Goal: Task Accomplishment & Management: Manage account settings

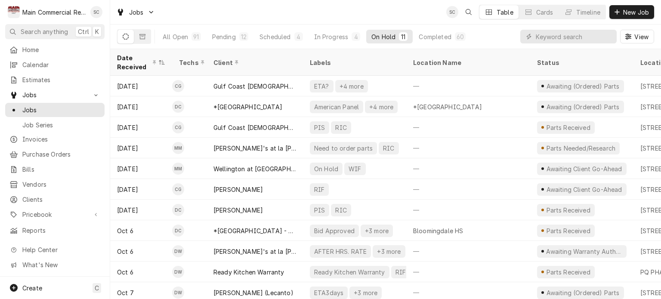
click at [318, 11] on div "Jobs SC Table Cards Timeline New Job" at bounding box center [385, 12] width 551 height 24
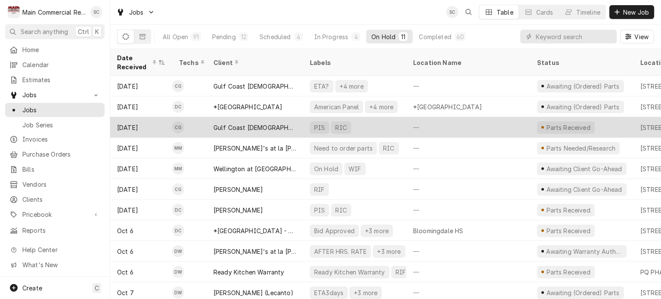
click at [451, 124] on div "—" at bounding box center [469, 127] width 124 height 21
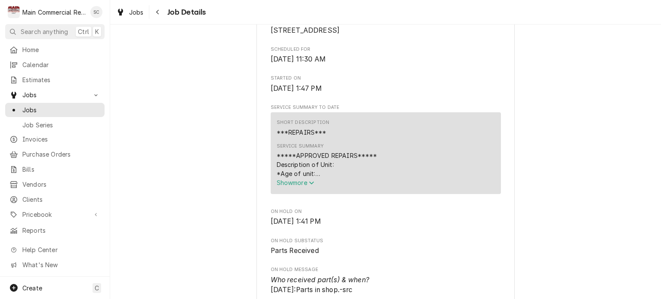
scroll to position [43, 0]
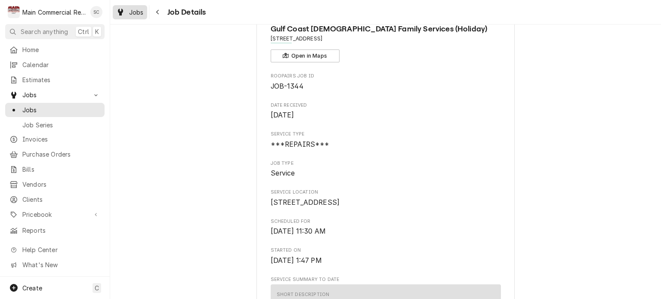
click at [143, 11] on div "Jobs" at bounding box center [130, 12] width 31 height 11
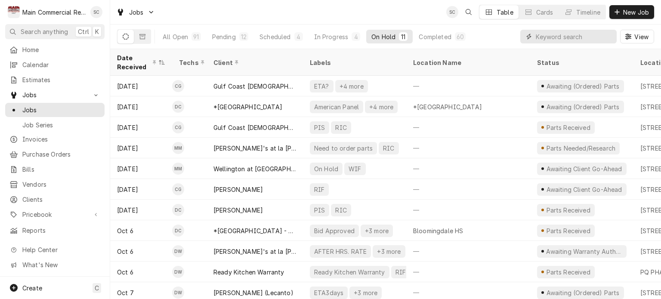
click at [542, 39] on input "Dynamic Content Wrapper" at bounding box center [574, 37] width 77 height 14
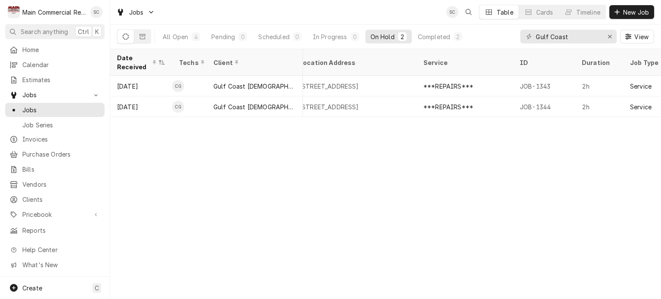
scroll to position [0, 325]
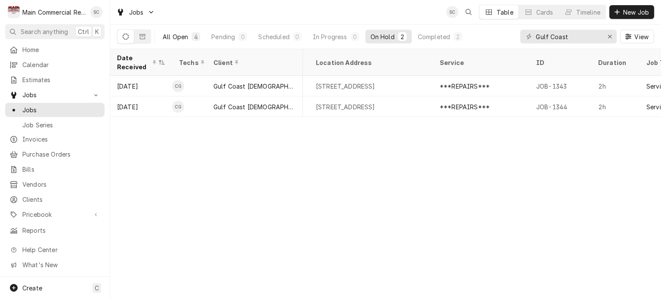
click at [182, 37] on div "All Open" at bounding box center [175, 36] width 25 height 9
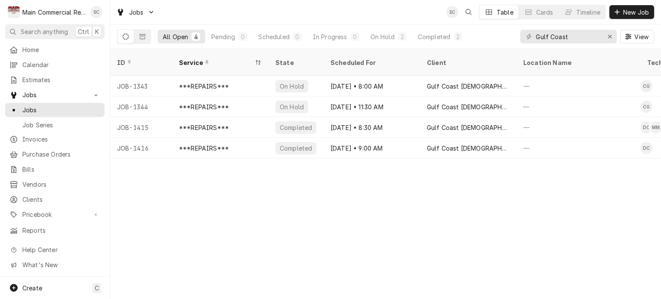
click at [344, 184] on div "ID Service State Scheduled For Client Location Name Techs Status Job Type Prior…" at bounding box center [385, 174] width 551 height 250
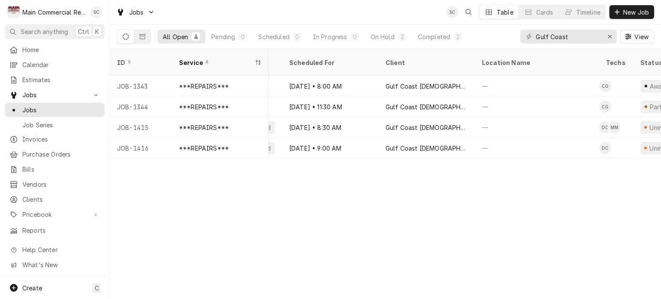
scroll to position [0, 0]
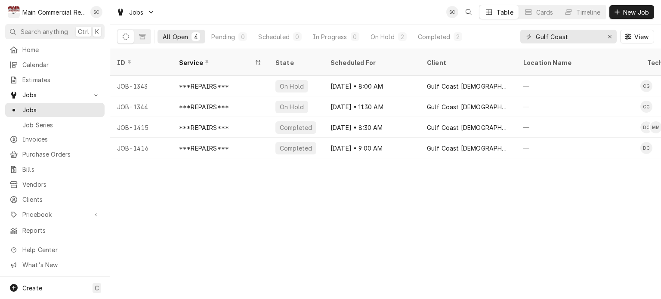
click at [327, 191] on div "ID Service State Scheduled For Client Location Name Techs Status Job Type Prior…" at bounding box center [385, 174] width 551 height 250
click at [602, 38] on div "Gulf Coast" at bounding box center [569, 37] width 96 height 14
drag, startPoint x: 586, startPoint y: 32, endPoint x: 518, endPoint y: 33, distance: 67.6
click at [518, 33] on div "All Open 4 Pending 0 Scheduled 0 In Progress 0 On Hold 2 Completed 2 Gulf Coast…" at bounding box center [385, 37] width 537 height 24
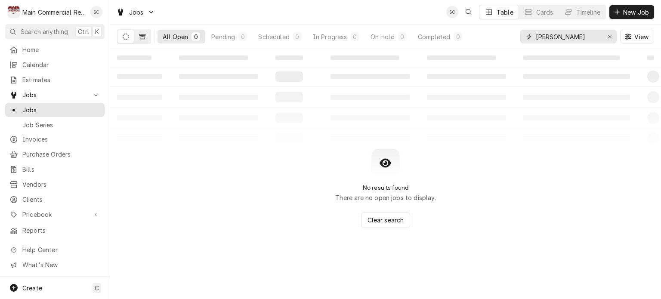
type input "Chatlin Rd"
click at [138, 34] on button "Dynamic Content Wrapper" at bounding box center [142, 37] width 16 height 14
click at [345, 8] on div "Jobs SC Table Cards Timeline New Job" at bounding box center [385, 12] width 551 height 24
click at [277, 161] on div "No results found There are no closed jobs to display. Clear search" at bounding box center [385, 188] width 551 height 79
click at [608, 37] on icon "Erase input" at bounding box center [610, 37] width 5 height 6
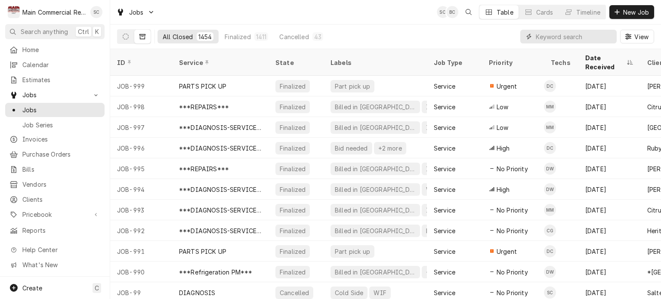
click at [602, 37] on input "Dynamic Content Wrapper" at bounding box center [574, 37] width 77 height 14
type input "Gulf Coast"
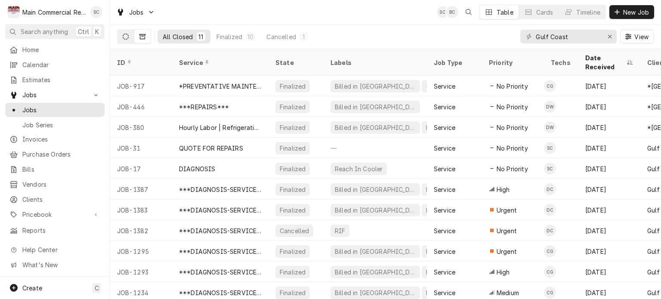
click at [129, 35] on button "Dynamic Content Wrapper" at bounding box center [126, 37] width 16 height 14
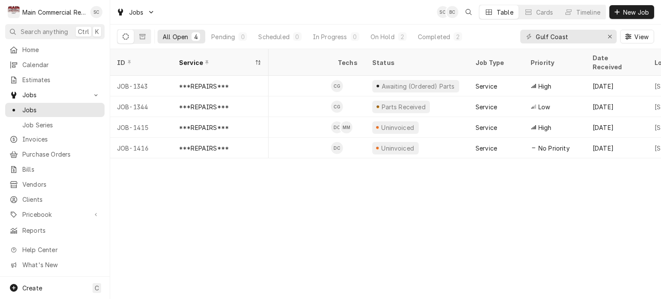
scroll to position [0, 302]
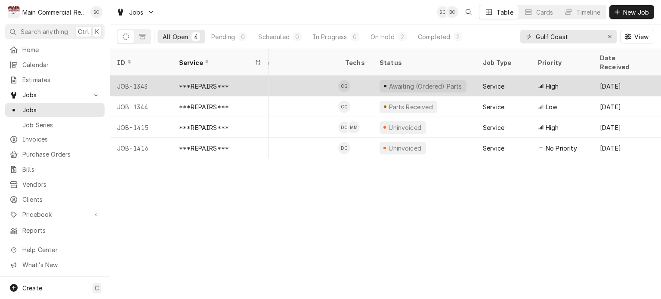
click at [213, 82] on div "***REPAIRS***" at bounding box center [204, 86] width 50 height 9
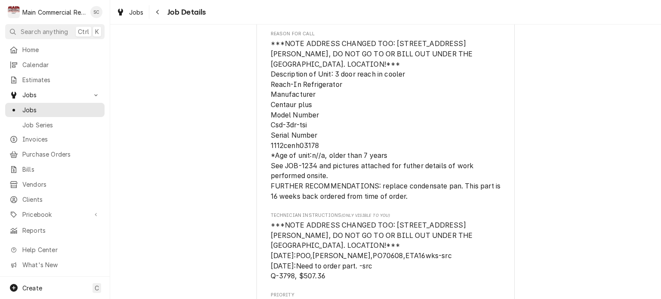
scroll to position [560, 0]
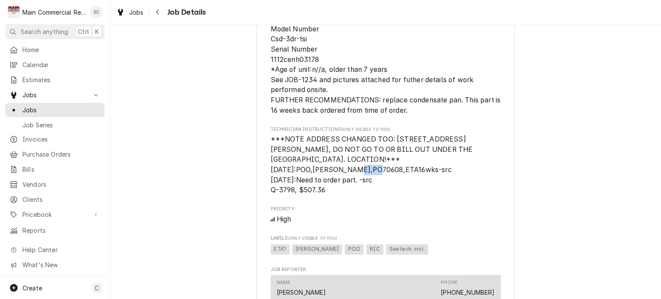
drag, startPoint x: 359, startPoint y: 180, endPoint x: 340, endPoint y: 177, distance: 19.3
click at [340, 177] on span "***NOTE ADDRESS CHANGED TOO: 2425 Chatlin Road, Holiday, FL 34691, DO NOT GO TO…" at bounding box center [373, 164] width 204 height 59
copy span "70608"
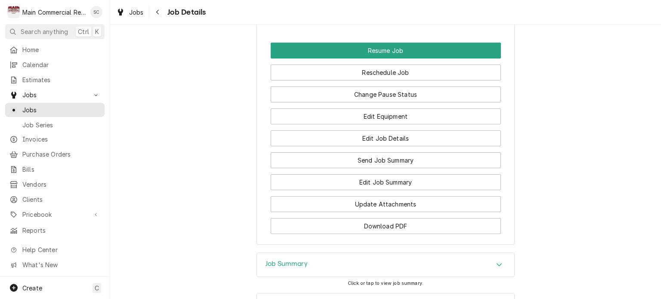
scroll to position [1136, 0]
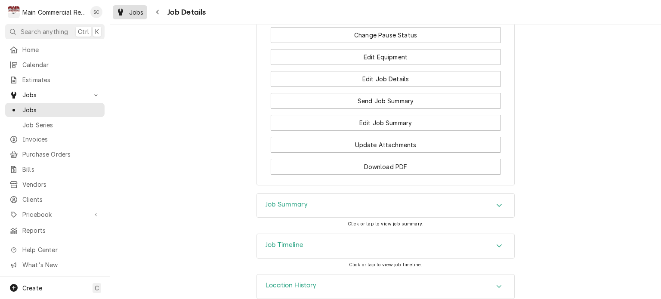
click at [132, 9] on span "Jobs" at bounding box center [136, 12] width 15 height 9
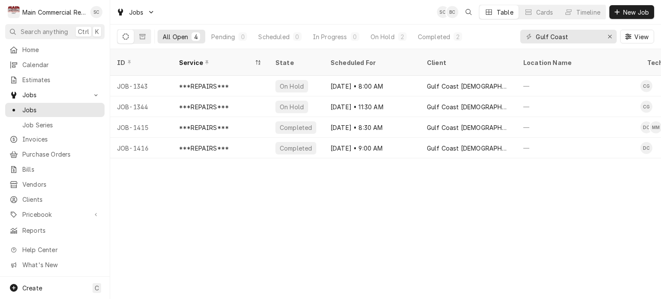
click at [273, 187] on div "ID Service State Scheduled For Client Location Name Techs Status Job Type Prior…" at bounding box center [385, 174] width 551 height 250
click at [496, 190] on div "ID Service State Scheduled For Client Location Name Techs Status Job Type Prior…" at bounding box center [385, 174] width 551 height 250
click at [607, 36] on div "Erase input" at bounding box center [610, 36] width 9 height 9
click at [598, 36] on input "Dynamic Content Wrapper" at bounding box center [576, 37] width 81 height 14
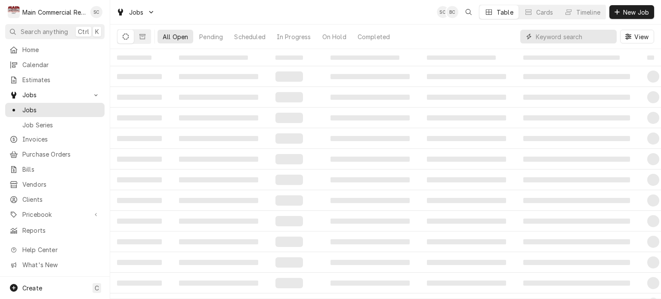
type input "g"
click at [410, 12] on div "Jobs SC BC Table Cards Timeline New Job" at bounding box center [385, 12] width 551 height 24
click at [120, 34] on button "Dynamic Content Wrapper" at bounding box center [126, 37] width 16 height 14
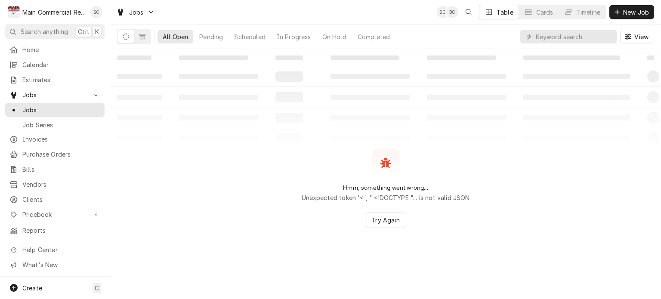
click at [247, 128] on table "‌ ‌ ‌ ‌ ‌ ‌ ‌ ‌ ‌ ‌ ‌ ‌ ‌ ‌ ‌ ‌ ‌ ‌ ‌ ‌ ‌ ‌ ‌ ‌ ‌ ‌ ‌ ‌ ‌ ‌ ‌ ‌ ‌ ‌ ‌ ‌ ‌ ‌ ‌ ‌…" at bounding box center [385, 99] width 551 height 100
click at [567, 167] on div "Hmm, something went wrong... Unexpected token '<', " <!DOCTYPE "... is not vali…" at bounding box center [385, 188] width 551 height 79
click at [48, 105] on div "Jobs" at bounding box center [55, 110] width 96 height 11
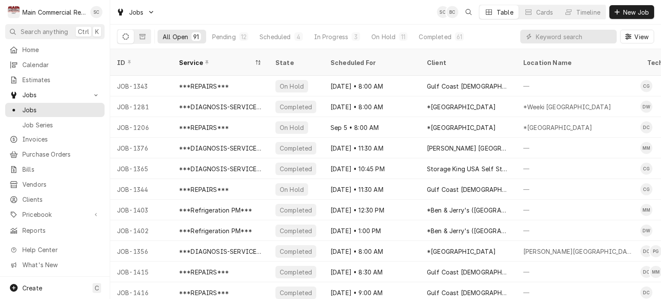
click at [319, 18] on div "Jobs SC BC Table Cards Timeline New Job" at bounding box center [385, 12] width 551 height 24
click at [433, 39] on div "Completed" at bounding box center [435, 36] width 32 height 9
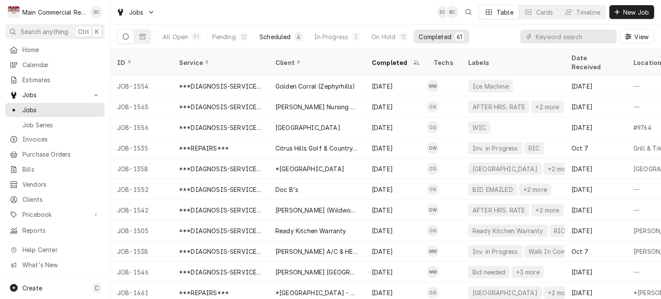
click at [279, 37] on div "Scheduled" at bounding box center [275, 36] width 31 height 9
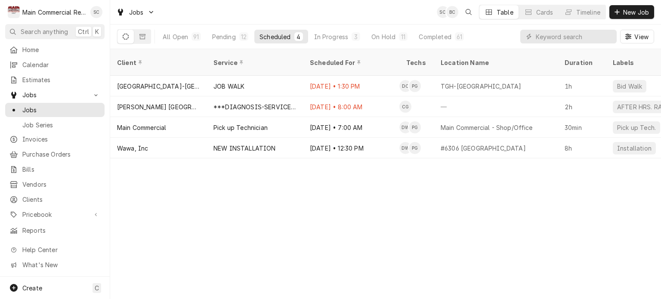
click at [361, 199] on div "Client Service Scheduled For Techs Location Name Duration Labels Status ID Prio…" at bounding box center [385, 174] width 551 height 250
click at [350, 37] on button "In Progress 3" at bounding box center [337, 37] width 57 height 14
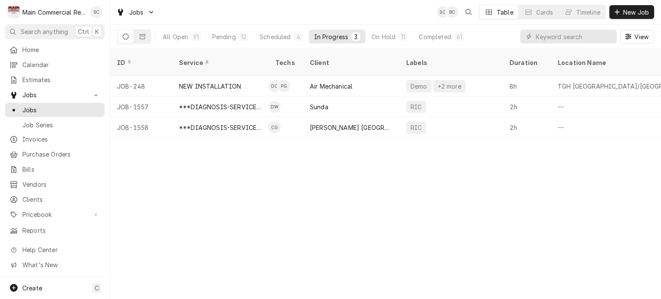
click at [498, 198] on div "ID Service Techs Client Labels Duration Location Name Date Received Status Prio…" at bounding box center [385, 174] width 551 height 250
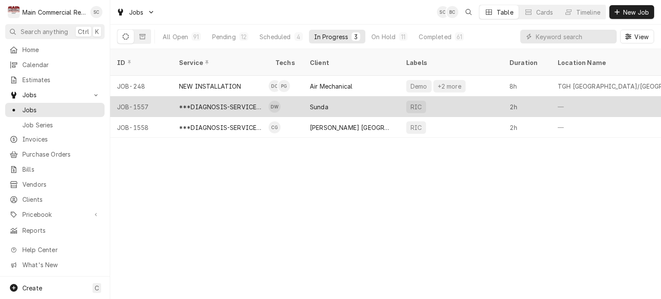
click at [345, 97] on div "Sunda" at bounding box center [351, 106] width 96 height 21
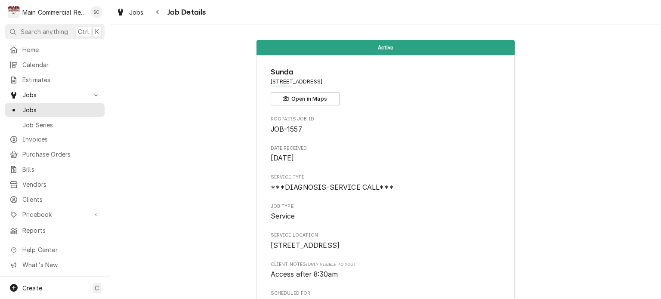
scroll to position [923, 0]
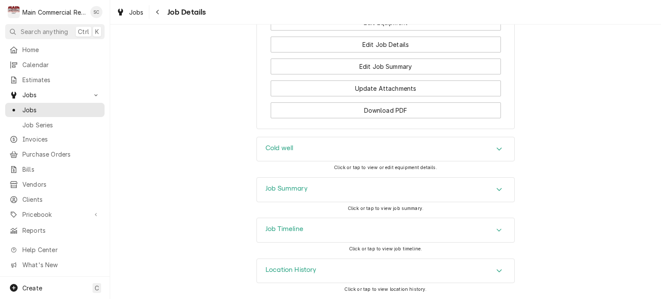
click at [497, 189] on icon "Accordion Header" at bounding box center [500, 189] width 6 height 7
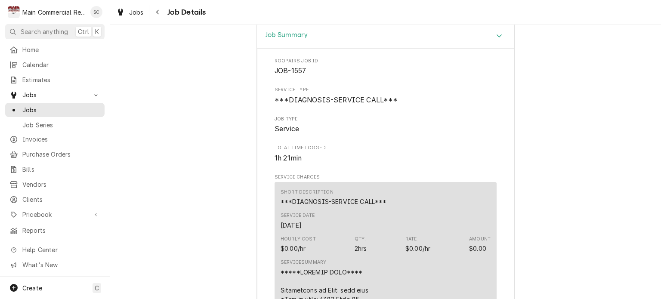
scroll to position [1026, 0]
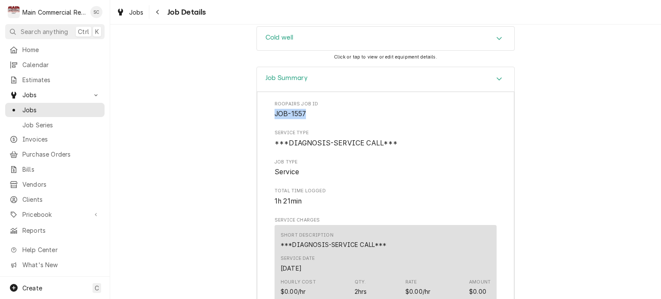
drag, startPoint x: 310, startPoint y: 126, endPoint x: 270, endPoint y: 123, distance: 39.8
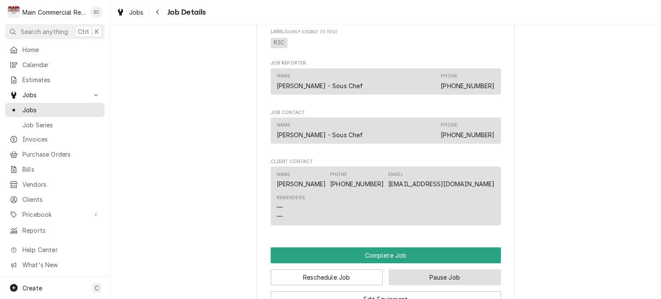
scroll to position [466, 0]
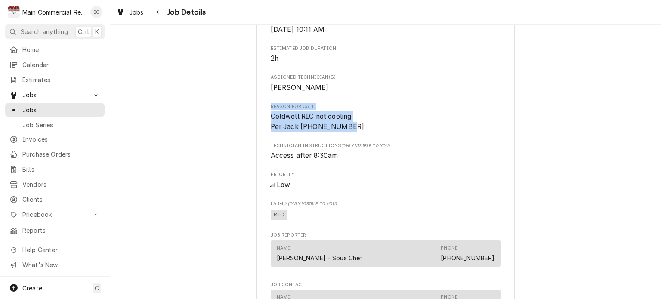
drag, startPoint x: 345, startPoint y: 137, endPoint x: 265, endPoint y: 114, distance: 83.0
click at [265, 114] on div "Sunda [STREET_ADDRESS] Open in Maps Roopairs Job ID JOB-1557 Date Received [DAT…" at bounding box center [386, 83] width 258 height 989
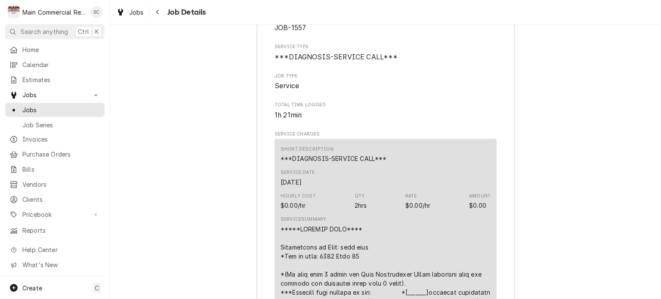
scroll to position [1241, 0]
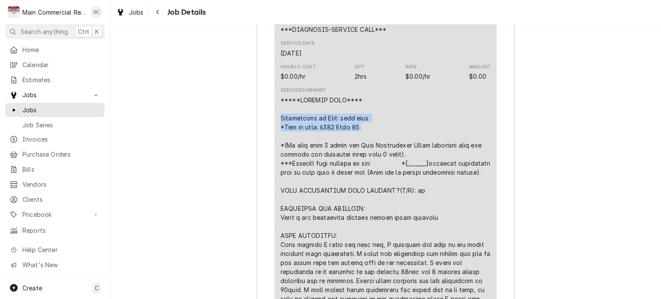
drag, startPoint x: 363, startPoint y: 134, endPoint x: 275, endPoint y: 130, distance: 88.8
copy div "Description of Unit: cold well *Age of unit: [DATE]"
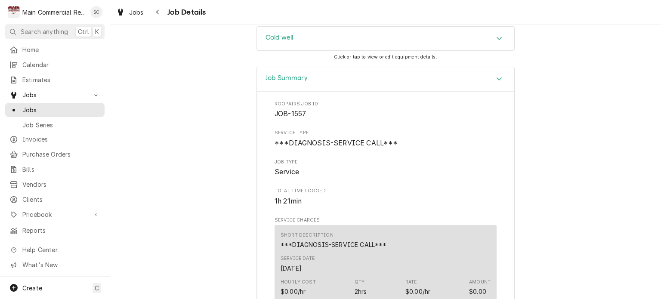
scroll to position [897, 0]
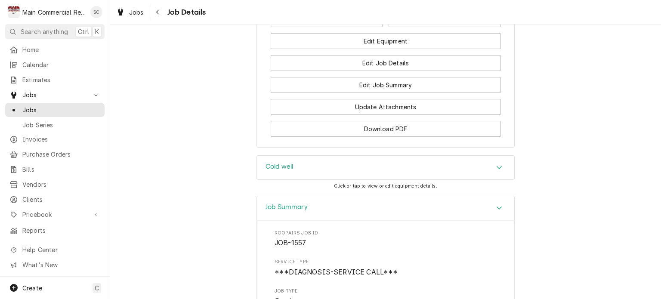
click at [447, 167] on div "Cold well" at bounding box center [386, 168] width 258 height 24
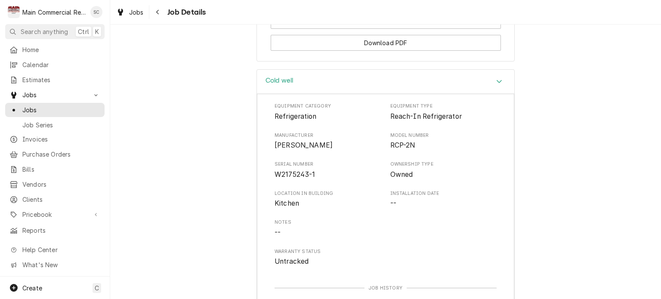
scroll to position [1026, 0]
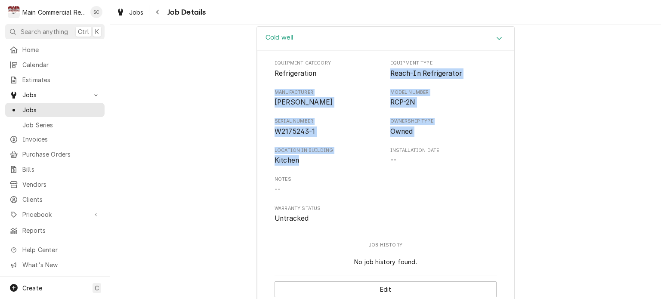
drag, startPoint x: 277, startPoint y: 146, endPoint x: 384, endPoint y: 79, distance: 125.9
click at [384, 79] on div "Equipment Category Refrigeration Equipment Type Reach-In Refrigerator Manufactu…" at bounding box center [386, 142] width 222 height 164
copy div "Reach-In Refrigerator Manufacturer Randell Model Number RCP-2N Serial Number W2…"
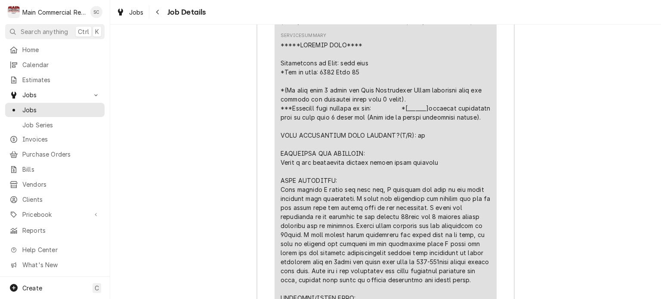
scroll to position [1586, 0]
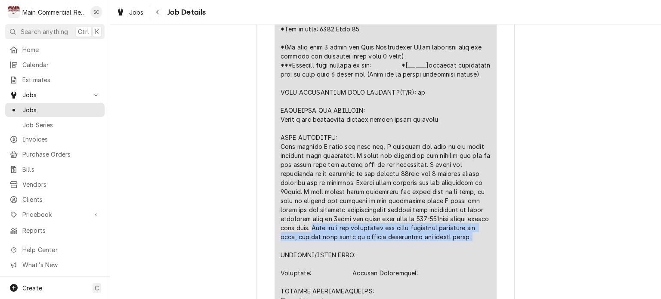
drag, startPoint x: 313, startPoint y: 242, endPoint x: 360, endPoint y: 265, distance: 52.6
click at [360, 265] on div "Line Item" at bounding box center [386, 245] width 210 height 497
copy div "Unit has a bad compressor and would recommend replacing the unit, however will …"
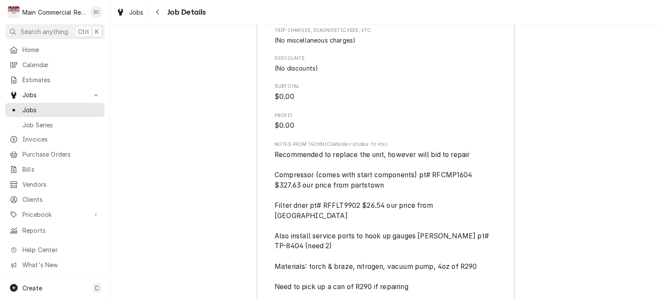
scroll to position [2188, 0]
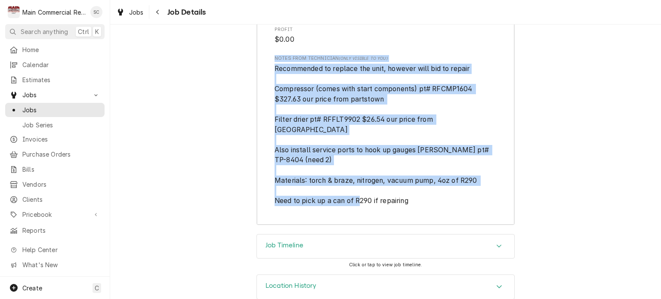
drag, startPoint x: 431, startPoint y: 218, endPoint x: 263, endPoint y: 81, distance: 216.7
click at [358, 139] on span "Recommended to replace the unit, however will bid to repair Compressor (comes w…" at bounding box center [386, 135] width 222 height 143
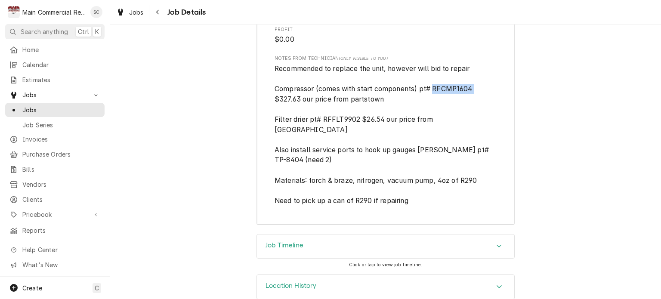
drag, startPoint x: 471, startPoint y: 113, endPoint x: 430, endPoint y: 113, distance: 41.3
click at [430, 113] on span "Recommended to replace the unit, however will bid to repair Compressor (comes w…" at bounding box center [383, 135] width 216 height 140
copy span "RFCMP1604"
drag, startPoint x: 357, startPoint y: 146, endPoint x: 321, endPoint y: 147, distance: 35.8
click at [321, 147] on span "Recommended to replace the unit, however will bid to repair Compressor (comes w…" at bounding box center [383, 135] width 216 height 140
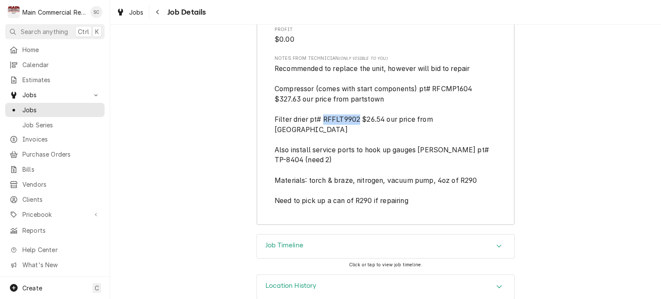
copy span "RFFLT9902"
click at [477, 167] on span "Recommended to replace the unit, however will bid to repair Compressor (comes w…" at bounding box center [383, 135] width 216 height 140
drag, startPoint x: 478, startPoint y: 165, endPoint x: 452, endPoint y: 165, distance: 25.8
click at [452, 165] on span "Recommended to replace the unit, however will bid to repair Compressor (comes w…" at bounding box center [383, 135] width 216 height 140
click at [477, 169] on span "Recommended to replace the unit, however will bid to repair Compressor (comes w…" at bounding box center [386, 135] width 222 height 143
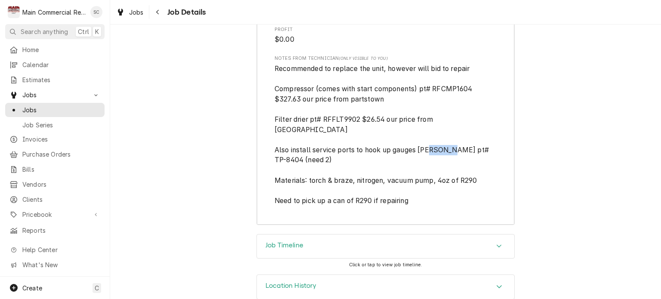
click at [482, 168] on span "Recommended to replace the unit, however will bid to repair Compressor (comes w…" at bounding box center [386, 135] width 222 height 143
drag, startPoint x: 482, startPoint y: 168, endPoint x: 450, endPoint y: 161, distance: 33.0
click at [450, 161] on span "Recommended to replace the unit, however will bid to repair Compressor (comes w…" at bounding box center [386, 135] width 222 height 143
copy span "TP-8404"
click at [453, 206] on span "Recommended to replace the unit, however will bid to repair Compressor (comes w…" at bounding box center [386, 135] width 222 height 143
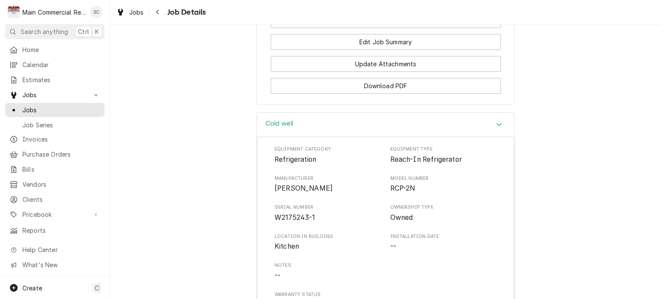
scroll to position [810, 0]
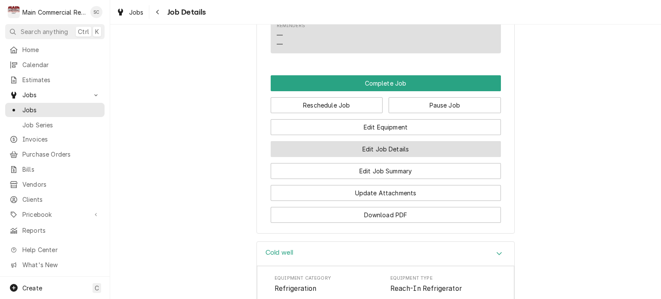
click at [408, 157] on button "Edit Job Details" at bounding box center [386, 149] width 230 height 16
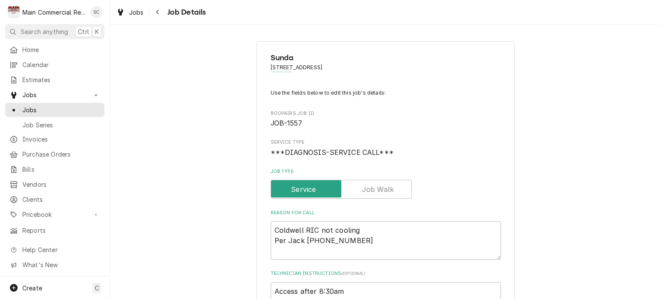
type textarea "x"
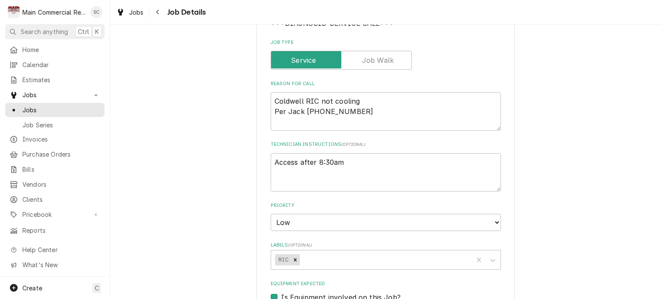
scroll to position [215, 0]
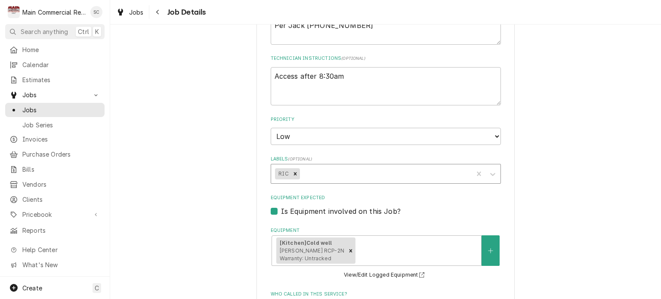
click at [413, 175] on div "Labels" at bounding box center [385, 174] width 168 height 16
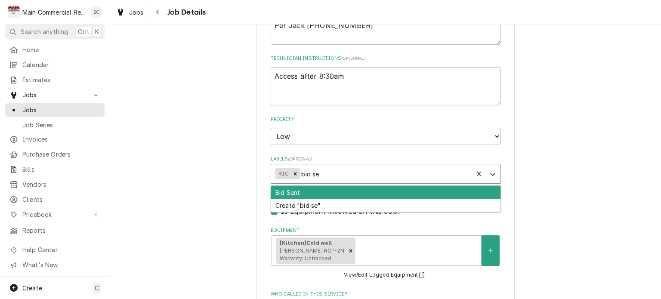
type input "bid sen"
click at [328, 190] on div "Bid Sent" at bounding box center [386, 192] width 230 height 13
type textarea "x"
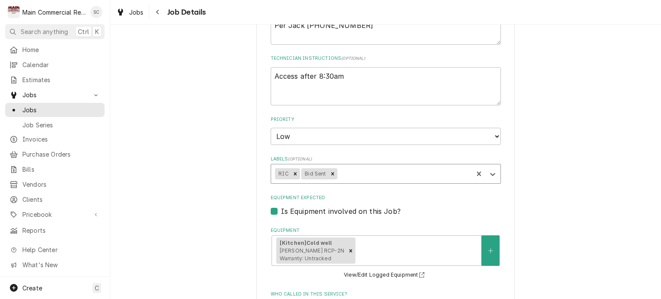
type textarea "x"
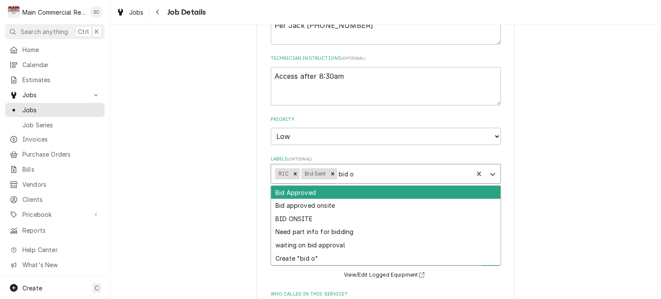
type input "bid on"
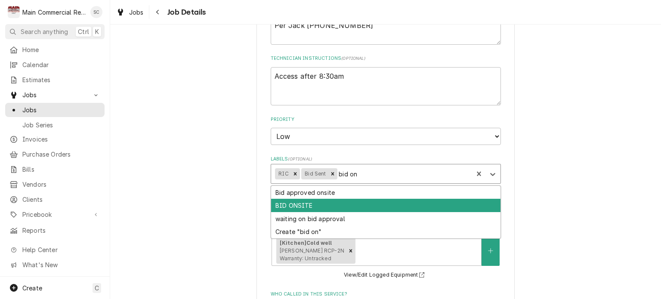
click at [318, 208] on div "BID ONSITE" at bounding box center [386, 205] width 230 height 13
type textarea "x"
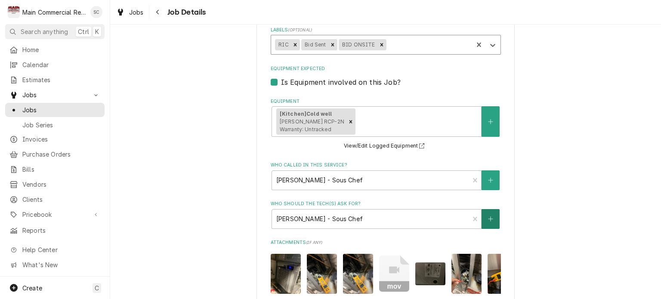
scroll to position [431, 0]
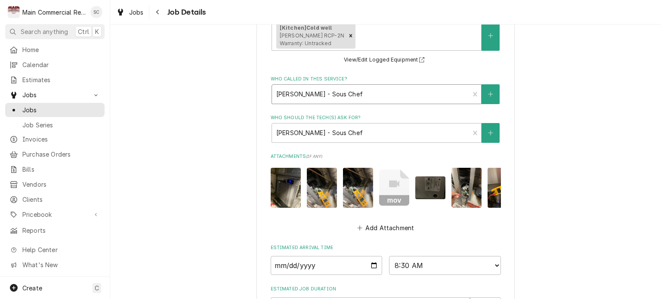
click at [331, 98] on div "Who called in this service?" at bounding box center [370, 95] width 189 height 16
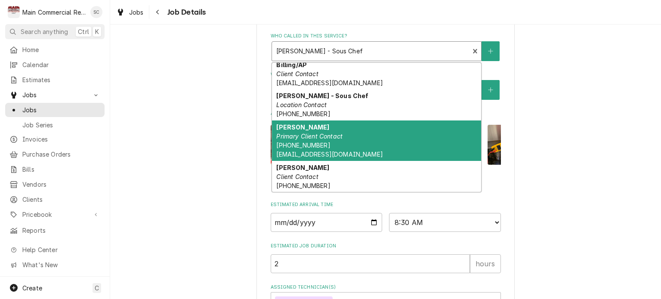
scroll to position [388, 0]
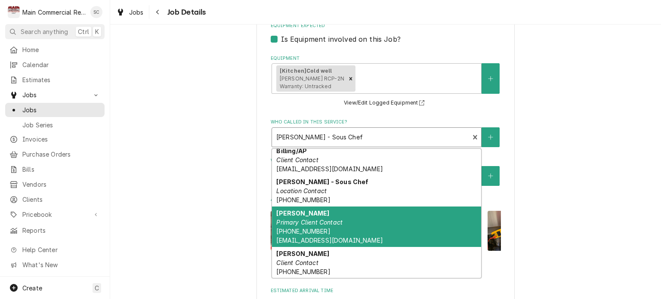
click at [556, 175] on div "Sunda 3648 Midtown Dr, Tampa, FL 33607 Use the fields below to edit this job's …" at bounding box center [385, 48] width 551 height 805
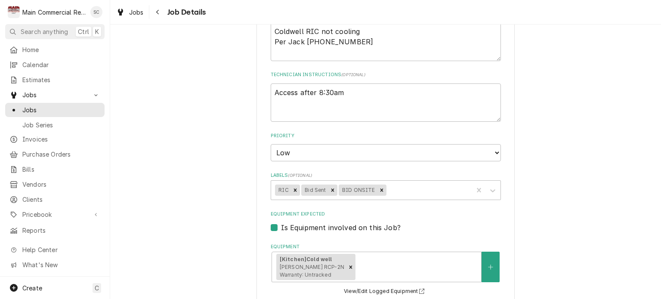
scroll to position [113, 0]
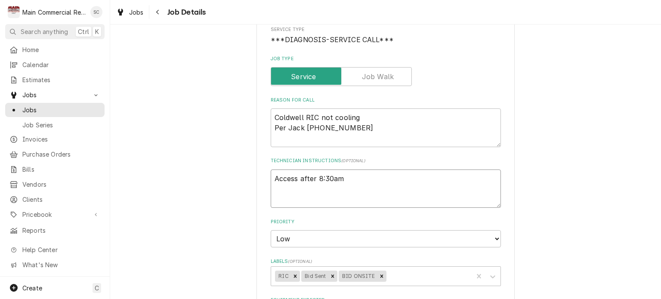
click at [271, 177] on textarea "Access after 8:30am" at bounding box center [386, 189] width 230 height 39
type textarea "x"
type textarea "Access after 8:30am"
type textarea "x"
type textarea "Q Access after 8:30am"
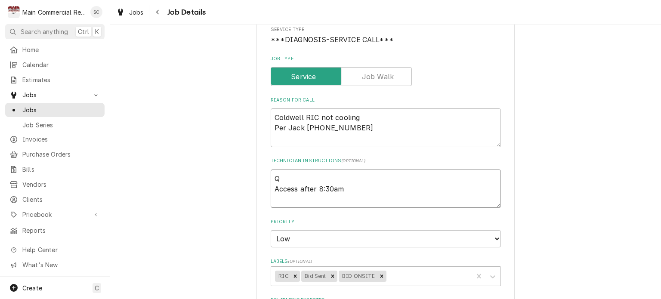
type textarea "x"
type textarea "Q- Access after 8:30am"
type textarea "x"
type textarea "Q-3 Access after 8:30am"
type textarea "x"
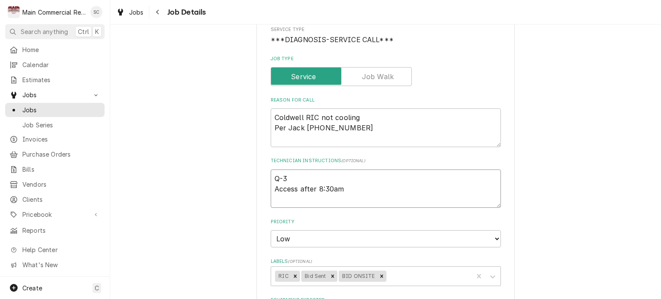
type textarea "Q-38 Access after 8:30am"
type textarea "x"
type textarea "Q-389 Access after 8:30am"
type textarea "x"
type textarea "Q-3891 Access after 8:30am"
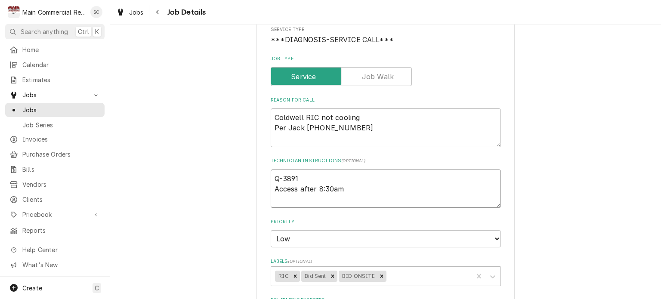
type textarea "x"
type textarea "Q-3891, Access after 8:30am"
type textarea "x"
type textarea "Q-3891,$ Access after 8:30am"
type textarea "x"
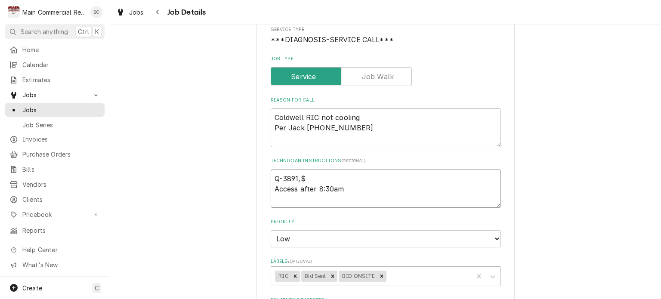
type textarea "Q-3891,$1 Access after 8:30am"
type textarea "x"
type textarea "Q-3891,$1, Access after 8:30am"
type textarea "x"
type textarea "Q-3891,$1,9 Access after 8:30am"
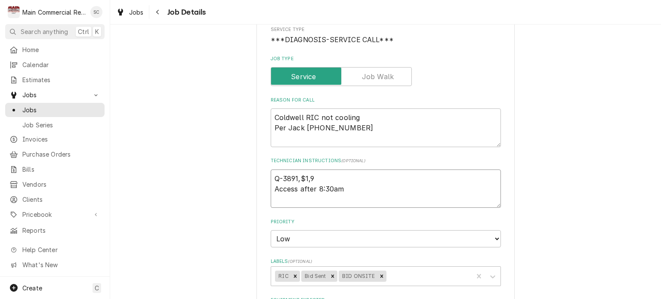
type textarea "x"
type textarea "Q-3891,$1,98 Access after 8:30am"
type textarea "x"
type textarea "Q-3891,$1,980 Access after 8:30am"
type textarea "x"
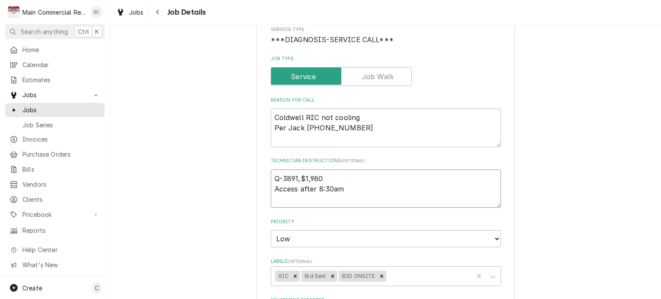
type textarea "Q-3891,$1,980. Access after 8:30am"
type textarea "x"
type textarea "Q-3891,$1,980.8 Access after 8:30am"
type textarea "x"
type textarea "Q-3891,$1,980.87 Access after 8:30am"
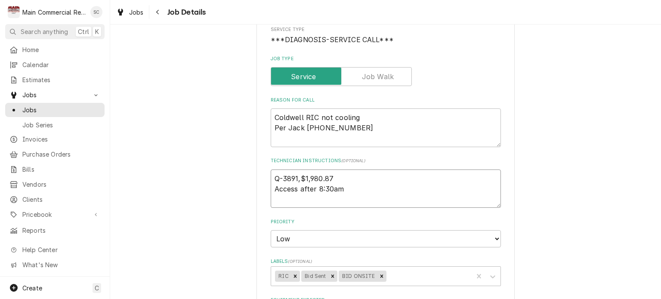
type textarea "x"
type textarea "Q-3891,$1,980.87 Access after 8:30am"
type textarea "x"
type textarea "Q-3891,$1,980.87 b Access after 8:30am"
type textarea "x"
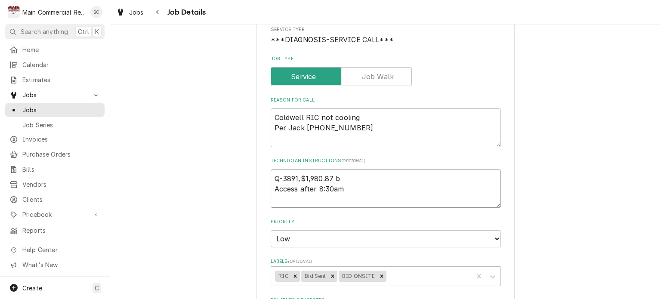
type textarea "Q-3891,$1,980.87 bi Access after 8:30am"
type textarea "x"
type textarea "Q-3891,$1,980.87 bid Access after 8:30am"
type textarea "x"
type textarea "Q-3891,$1,980.87 bid Access after 8:30am"
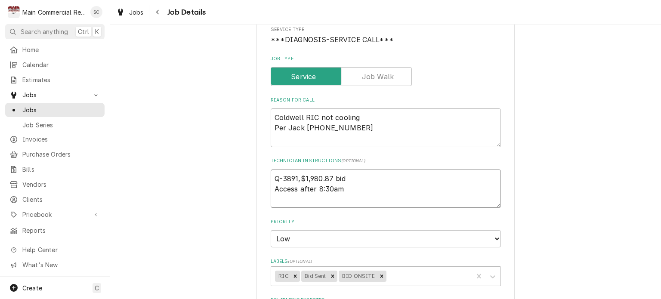
type textarea "x"
type textarea "Q-3891,$1,980.87 bid o Access after 8:30am"
type textarea "x"
type textarea "Q-3891,$1,980.87 bid on Access after 8:30am"
type textarea "x"
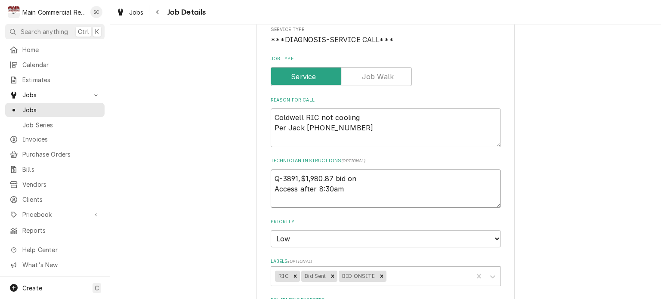
type textarea "Q-3891,$1,980.87 bid ons Access after 8:30am"
type textarea "x"
type textarea "Q-3891,$1,980.87 bid onsi Access after 8:30am"
type textarea "x"
type textarea "Q-3891,$1,980.87 bid onsit Access after 8:30am"
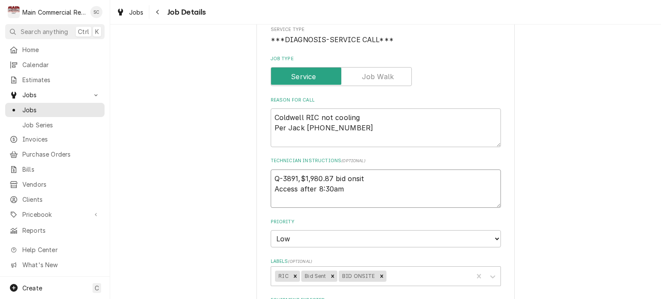
type textarea "x"
type textarea "Q-3891,$1,980.87 bid onsite Access after 8:30am"
type textarea "x"
type textarea "Q-3891,$1,980.87 bid onsite Access after 8:30am"
type textarea "x"
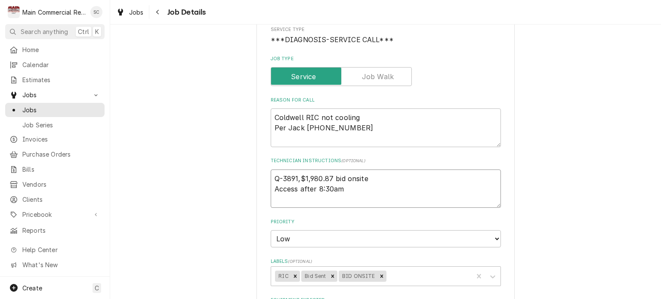
type textarea "Q-3891,$1,980.87 bid onsite a Access after 8:30am"
type textarea "x"
type textarea "Q-3891,$1,980.87 bid onsite an Access after 8:30am"
type textarea "x"
type textarea "Q-3891,$1,980.87 bid onsite and Access after 8:30am"
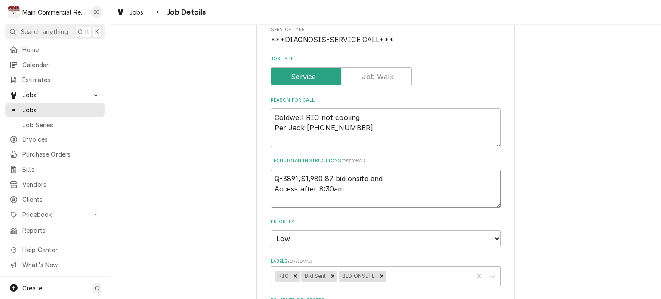
type textarea "x"
type textarea "Q-3891,$1,980.87 bid onsite and Access after 8:30am"
type textarea "x"
type textarea "Q-3891,$1,980.87 bid onsite and e Access after 8:30am"
type textarea "x"
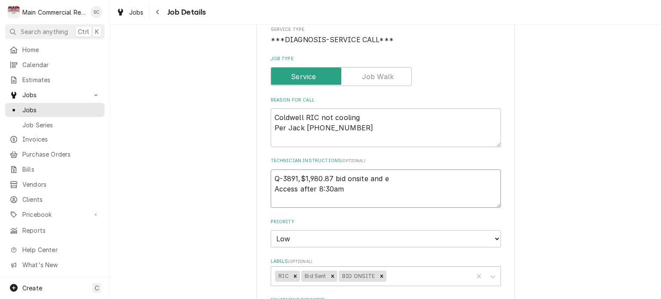
type textarea "Q-3891,$1,980.87 bid onsite and em Access after 8:30am"
type textarea "x"
type textarea "Q-3891,$1,980.87 bid onsite and ema Access after 8:30am"
type textarea "x"
type textarea "Q-3891,$1,980.87 bid onsite and emai Access after 8:30am"
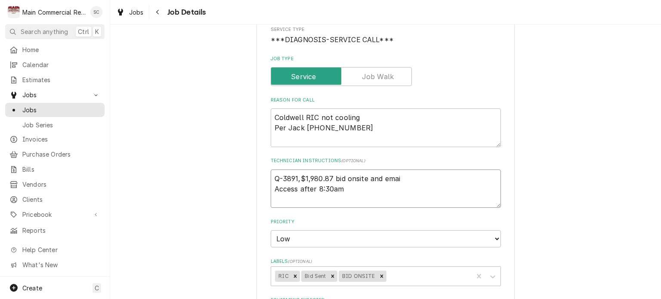
type textarea "x"
type textarea "Q-3891,$1,980.87 bid onsite and email Access after 8:30am"
type textarea "x"
type textarea "Q-3891,$1,980.87 bid onsite and emaile Access after 8:30am"
type textarea "x"
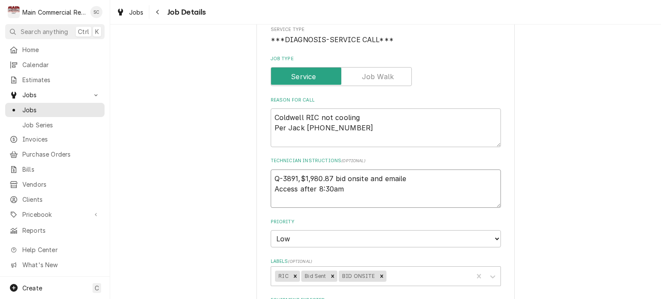
type textarea "Q-3891,$1,980.87 bid onsite and emailed Access after 8:30am"
type textarea "x"
type textarea "Q-3891,$1,980.87 bid onsite and emailed. Access after 8:30am"
type textarea "x"
type textarea "Q-3891,$1,980.87 bid onsite and emailed. Access after 8:30am"
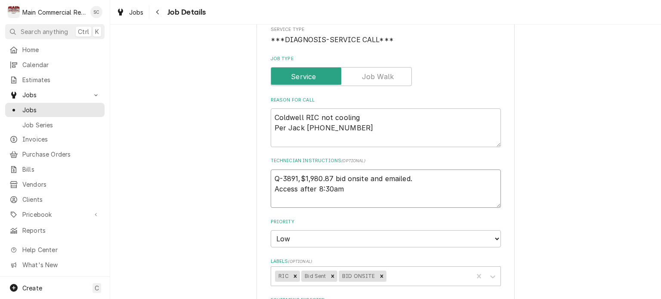
type textarea "x"
type textarea "Q-3891,$1,980.87 bid onsite and emailed. - Access after 8:30am"
type textarea "x"
type textarea "Q-3891,$1,980.87 bid onsite and emailed. -s Access after 8:30am"
type textarea "x"
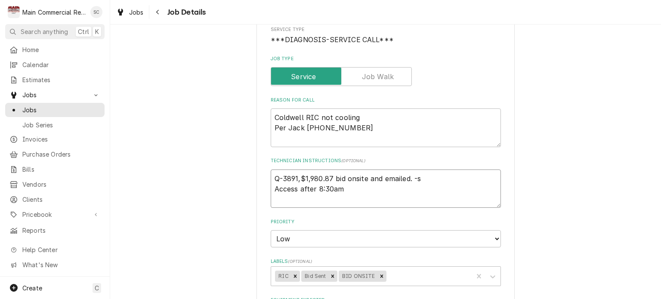
type textarea "Q-3891,$1,980.87 bid onsite and emailed. -sr Access after 8:30am"
type textarea "x"
type textarea "Q-3891,$1,980.87 bid onsite and emailed. -src Access after 8:30am"
type textarea "x"
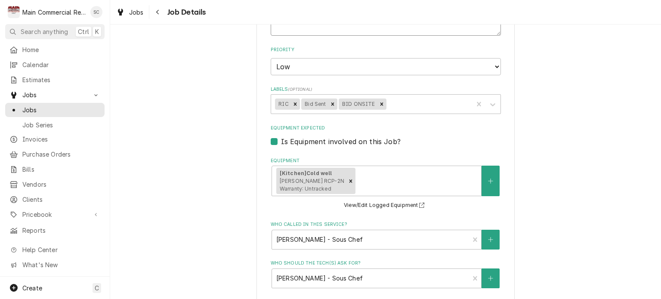
scroll to position [543, 0]
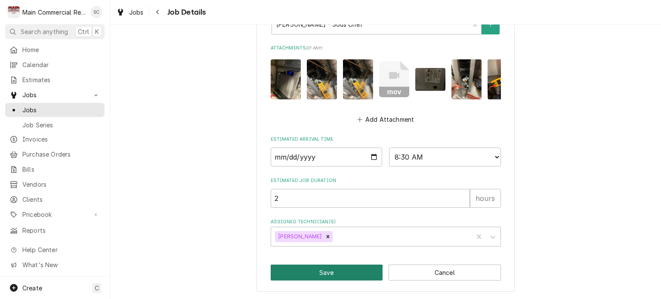
type textarea "Q-3891,$1,980.87 bid onsite and emailed. -src Access after 8:30am"
click at [338, 268] on button "Save" at bounding box center [327, 273] width 112 height 16
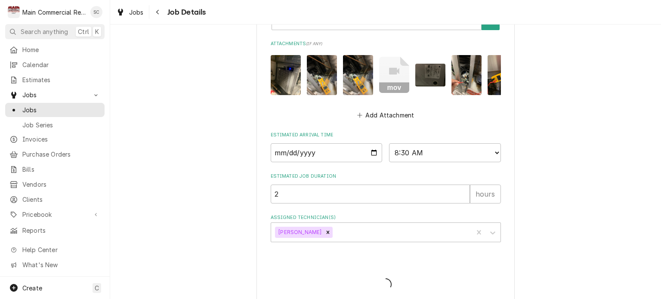
type textarea "x"
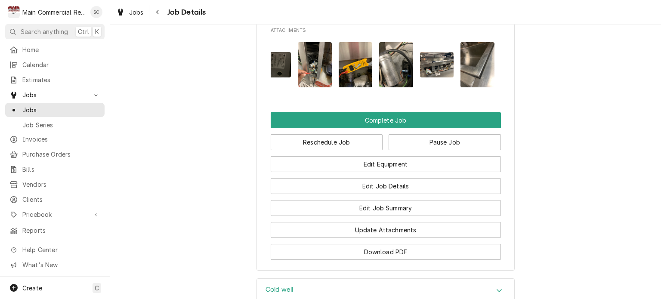
scroll to position [1017, 0]
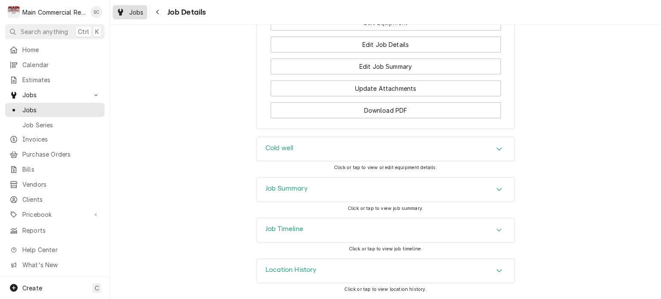
click at [126, 12] on div "Jobs" at bounding box center [130, 12] width 31 height 11
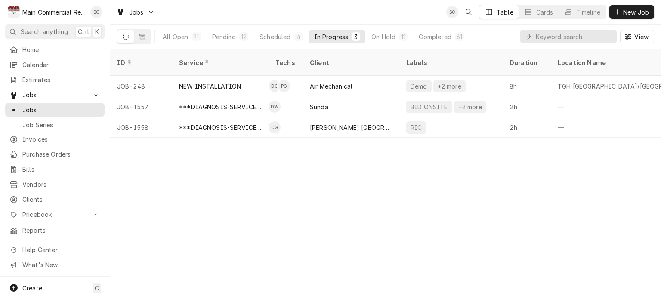
click at [307, 183] on div "ID Service Techs Client Labels Duration Location Name Date Received Status Prio…" at bounding box center [385, 174] width 551 height 250
click at [264, 39] on div "Scheduled" at bounding box center [275, 36] width 31 height 9
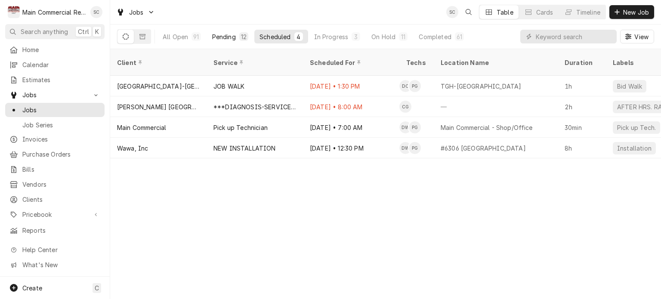
click at [242, 38] on div "12" at bounding box center [244, 36] width 6 height 9
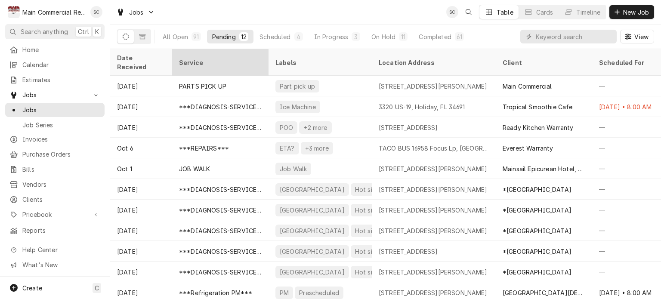
click at [216, 62] on div "Service" at bounding box center [220, 62] width 93 height 23
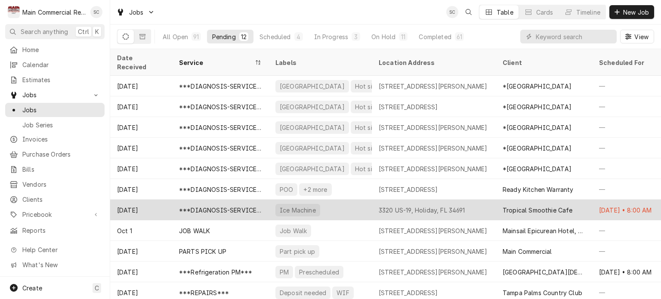
click at [401, 206] on div "3320 US-19, Holiday, FL 34691" at bounding box center [422, 210] width 87 height 9
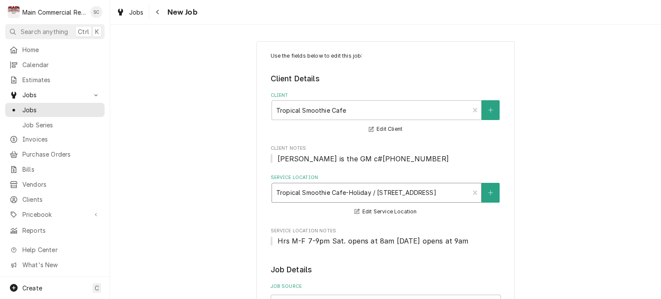
type textarea "x"
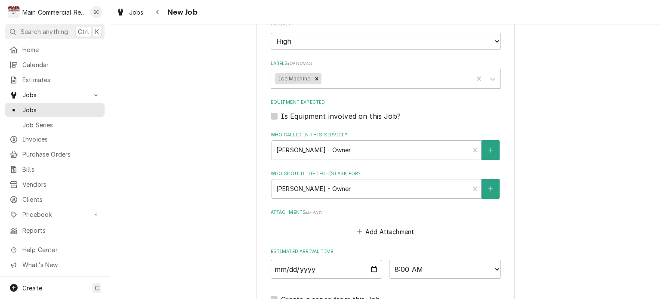
scroll to position [689, 0]
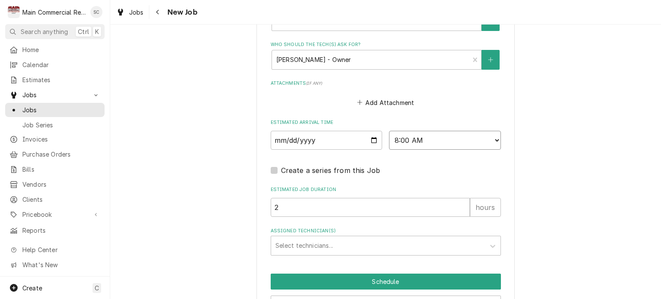
click at [432, 142] on select "AM / PM 6:00 AM 6:15 AM 6:30 AM 6:45 AM 7:00 AM 7:15 AM 7:30 AM 7:45 AM 8:00 AM…" at bounding box center [445, 140] width 112 height 19
select select "12:00:00"
click at [389, 131] on select "AM / PM 6:00 AM 6:15 AM 6:30 AM 6:45 AM 7:00 AM 7:15 AM 7:30 AM 7:45 AM 8:00 AM…" at bounding box center [445, 140] width 112 height 19
click at [358, 246] on div "Assigned Technician(s)" at bounding box center [378, 246] width 205 height 16
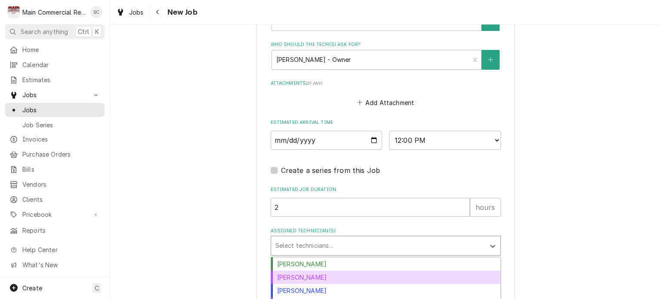
click at [341, 276] on div "Dorian Wertz" at bounding box center [386, 277] width 230 height 13
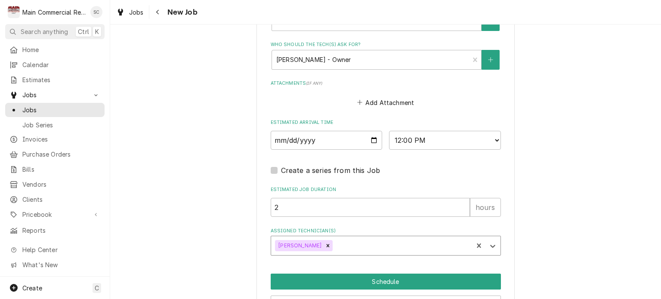
scroll to position [739, 0]
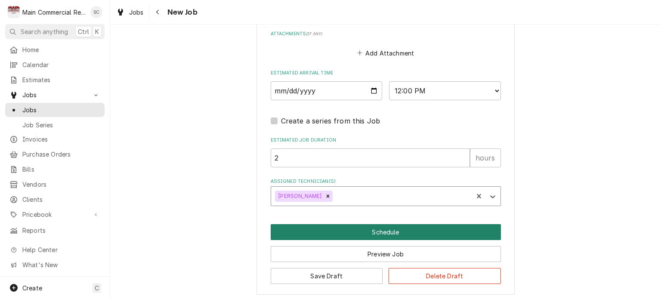
click at [391, 231] on button "Schedule" at bounding box center [386, 232] width 230 height 16
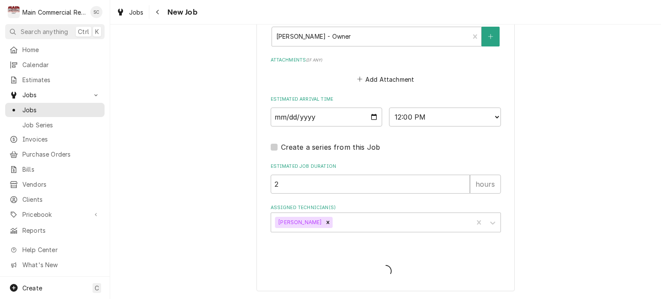
scroll to position [709, 0]
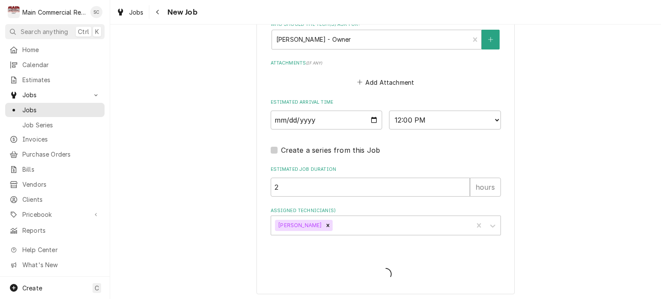
type textarea "x"
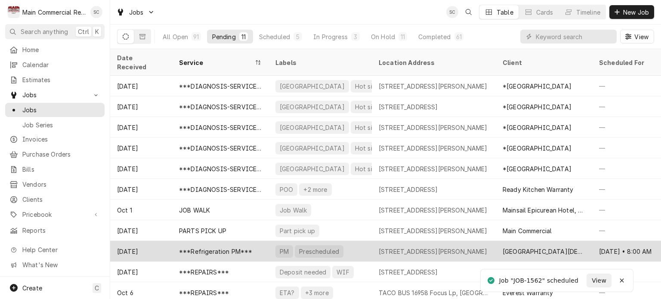
click at [424, 247] on div "[STREET_ADDRESS][PERSON_NAME]" at bounding box center [433, 251] width 109 height 9
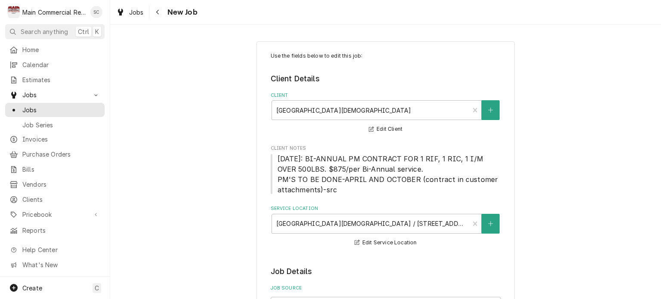
type textarea "x"
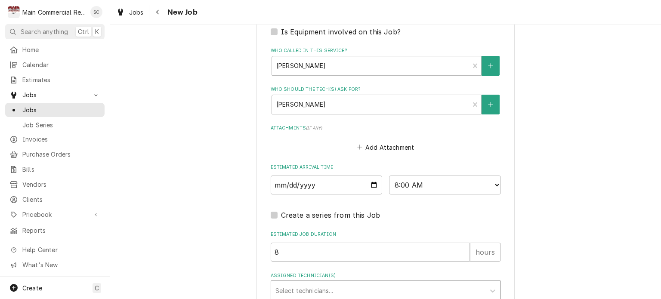
scroll to position [740, 0]
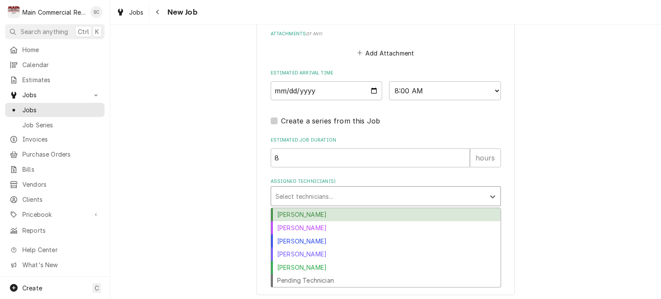
click at [359, 198] on div "Assigned Technician(s)" at bounding box center [378, 197] width 205 height 16
click at [130, 13] on span "Jobs" at bounding box center [136, 12] width 15 height 9
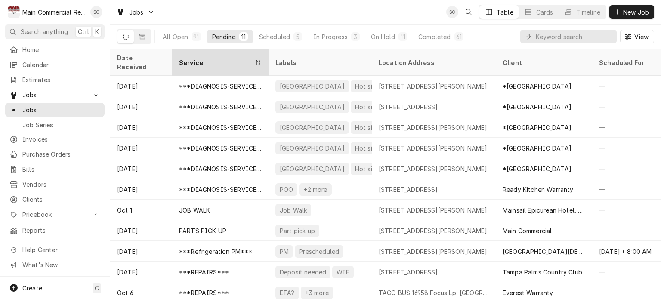
click at [231, 58] on div "Service" at bounding box center [216, 62] width 74 height 9
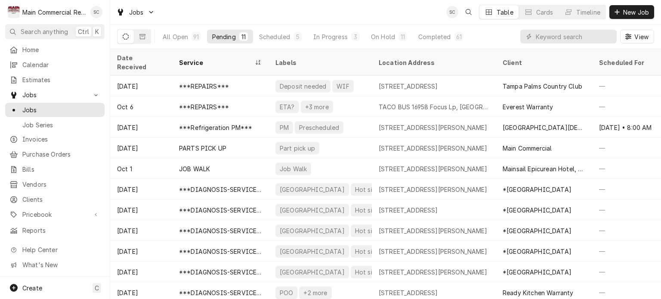
click at [231, 58] on div "Service" at bounding box center [216, 62] width 74 height 9
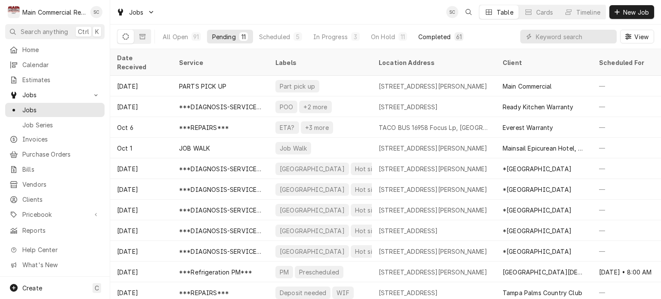
click at [448, 34] on div "Completed" at bounding box center [435, 36] width 32 height 9
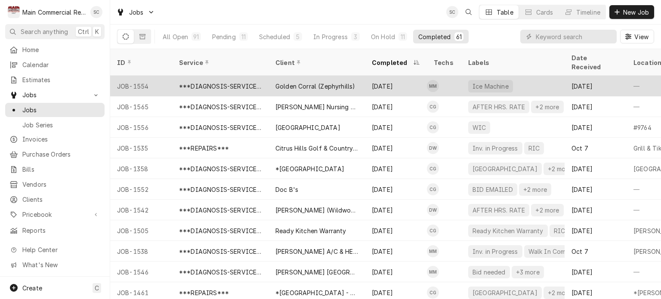
click at [388, 76] on div "Oct 14" at bounding box center [396, 86] width 62 height 21
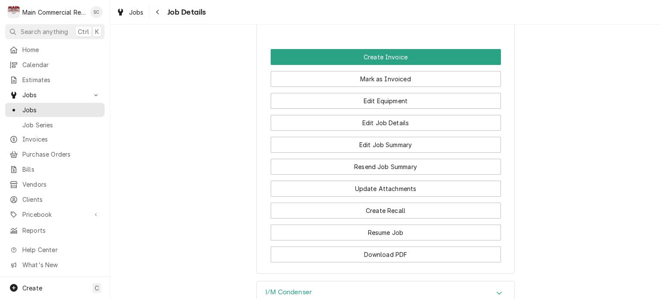
scroll to position [1077, 0]
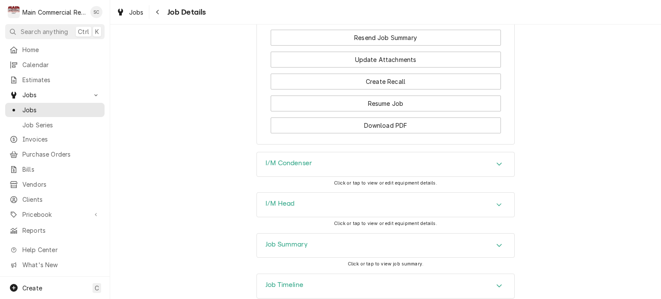
click at [499, 244] on icon "Accordion Header" at bounding box center [499, 245] width 5 height 3
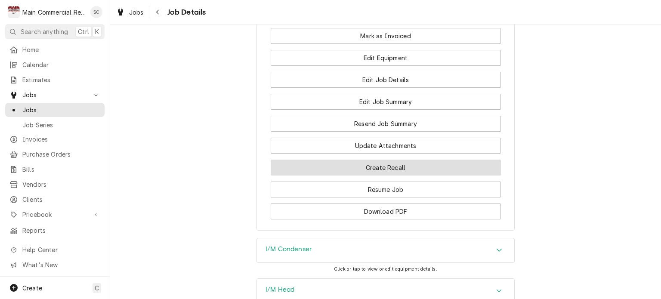
scroll to position [947, 0]
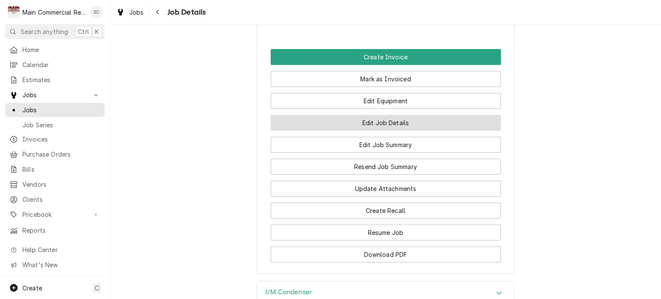
click at [393, 122] on button "Edit Job Details" at bounding box center [386, 123] width 230 height 16
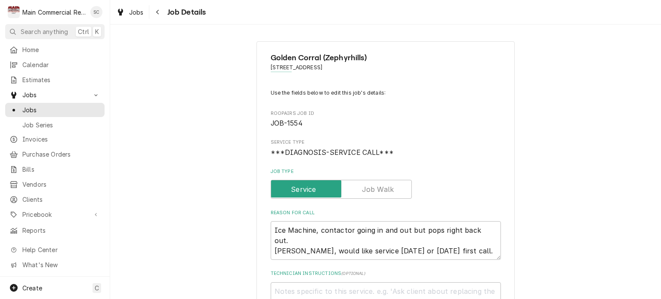
type textarea "x"
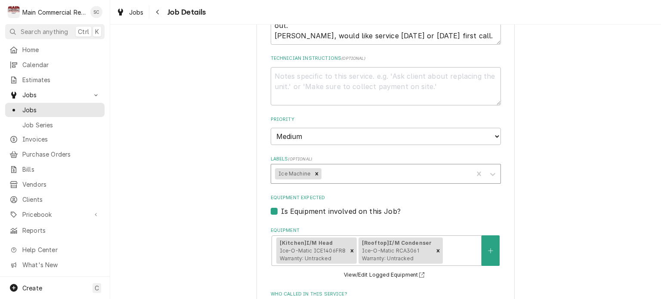
scroll to position [172, 0]
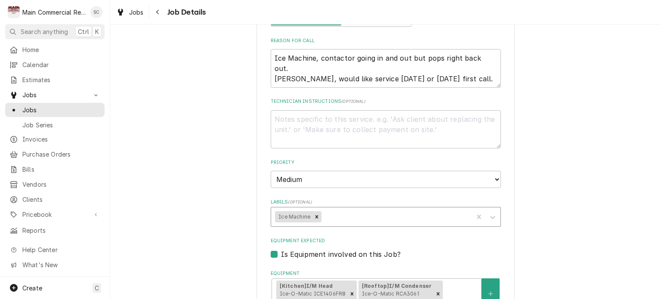
click at [372, 213] on div "Labels" at bounding box center [396, 217] width 146 height 16
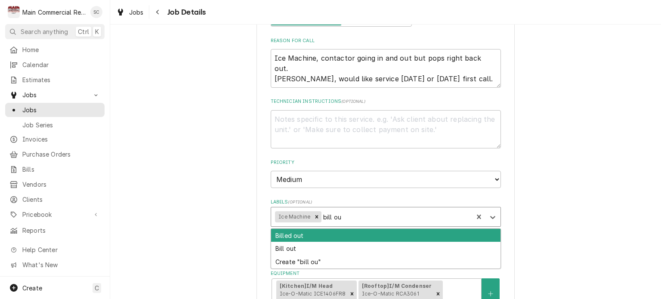
type input "bill out"
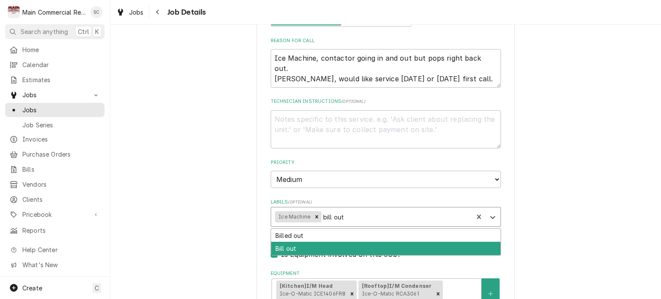
click at [349, 248] on div "Bill out" at bounding box center [386, 248] width 230 height 13
type textarea "x"
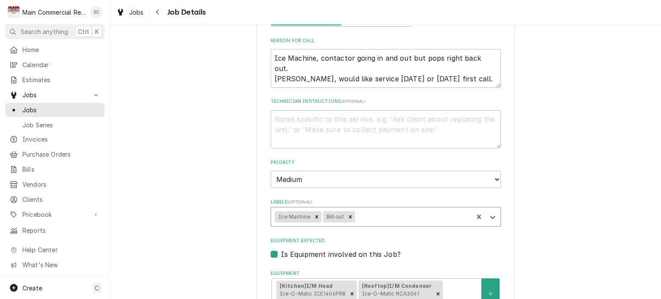
scroll to position [557, 0]
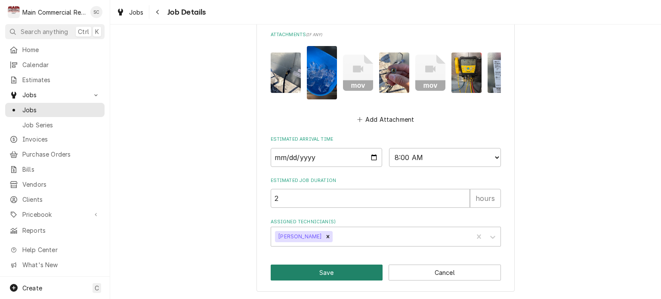
click at [362, 271] on button "Save" at bounding box center [327, 273] width 112 height 16
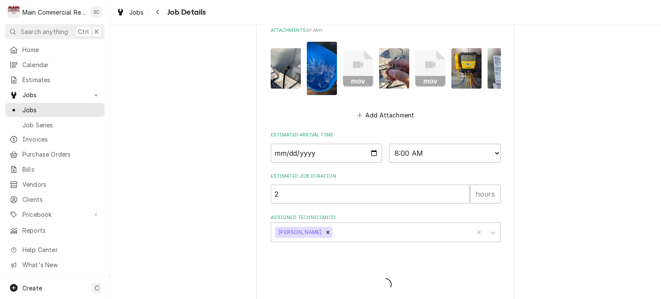
type textarea "x"
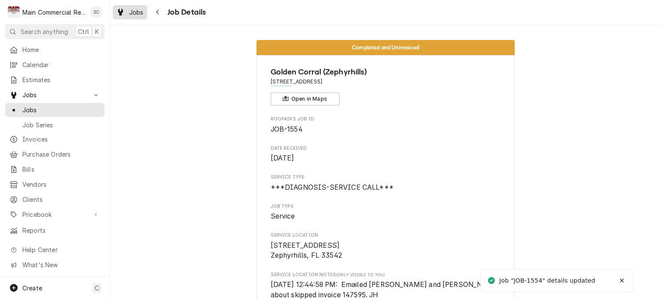
click at [146, 14] on link "Jobs" at bounding box center [130, 12] width 34 height 14
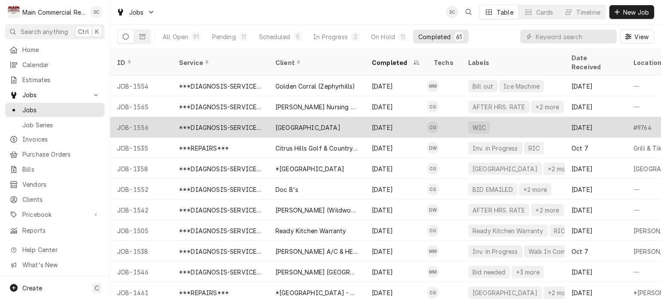
click at [371, 119] on div "[DATE]" at bounding box center [396, 127] width 62 height 21
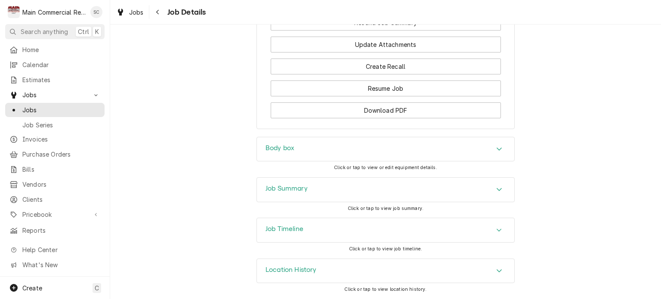
scroll to position [940, 0]
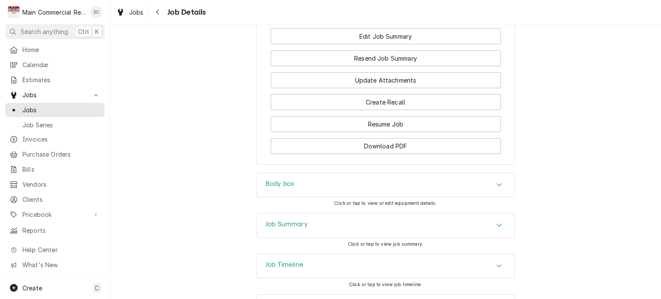
click at [497, 229] on icon "Accordion Header" at bounding box center [500, 225] width 6 height 7
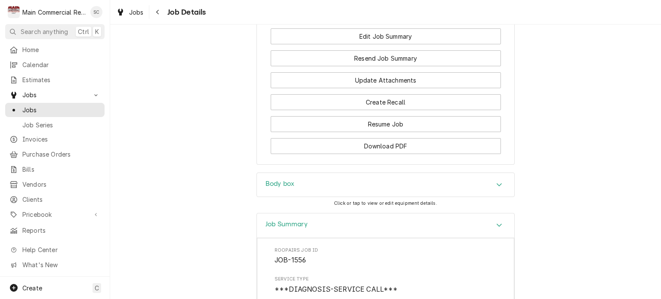
scroll to position [854, 0]
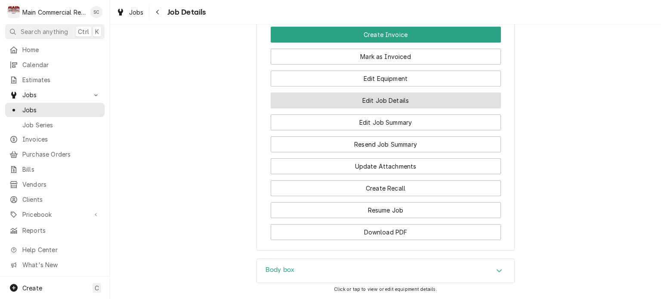
click at [382, 109] on button "Edit Job Details" at bounding box center [386, 101] width 230 height 16
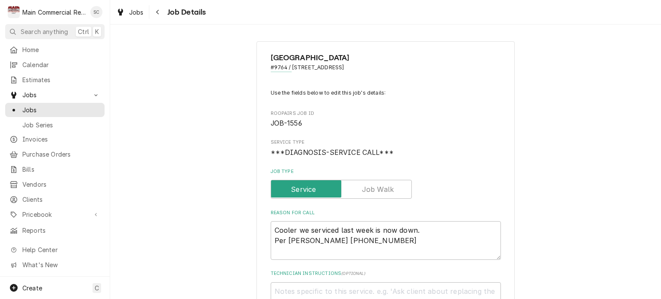
type textarea "x"
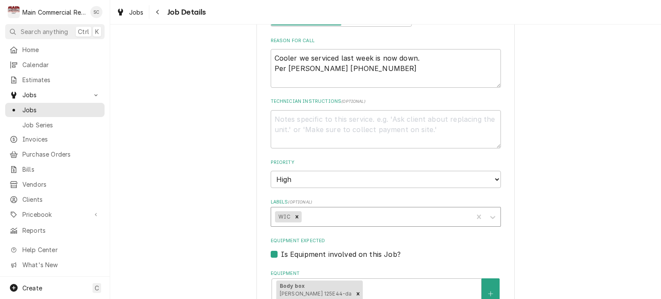
click at [377, 220] on div "Labels" at bounding box center [386, 217] width 166 height 16
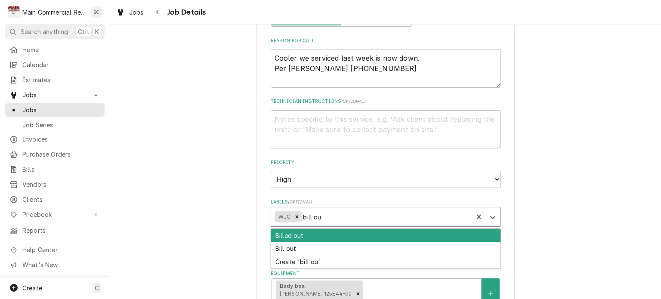
type input "bill out"
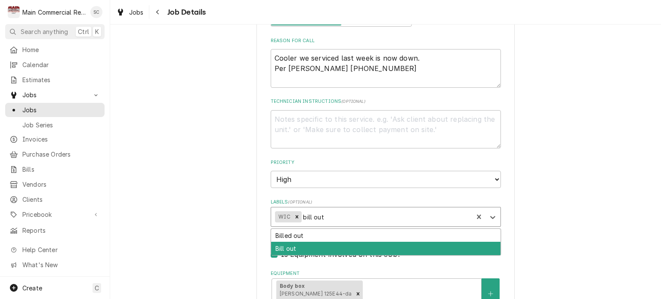
click at [369, 251] on div "Bill out" at bounding box center [386, 248] width 230 height 13
type textarea "x"
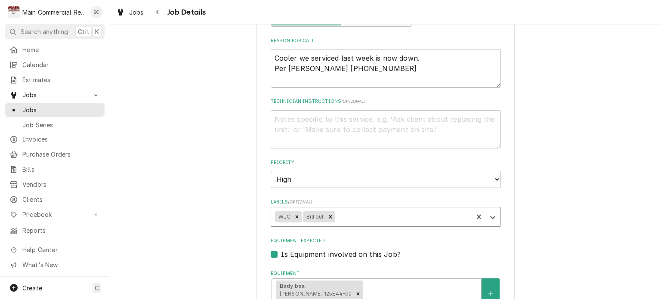
scroll to position [537, 0]
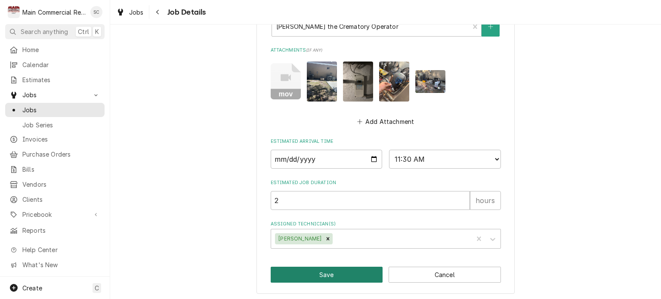
click at [354, 270] on button "Save" at bounding box center [327, 275] width 112 height 16
type textarea "x"
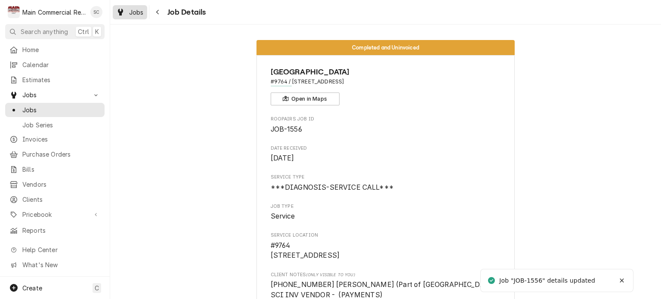
click at [137, 14] on span "Jobs" at bounding box center [136, 12] width 15 height 9
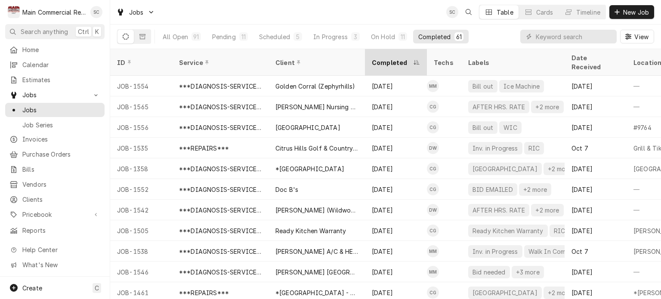
click at [386, 58] on div "Completed" at bounding box center [392, 62] width 40 height 9
click at [386, 58] on div "Completed" at bounding box center [395, 62] width 47 height 9
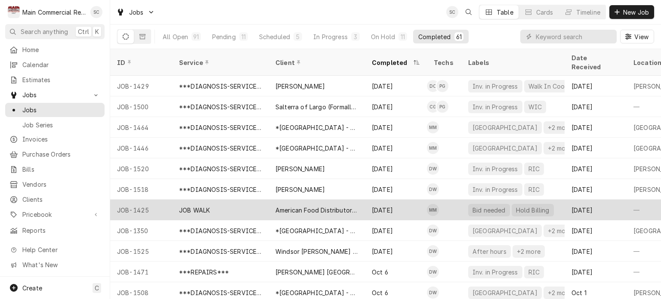
scroll to position [827, 0]
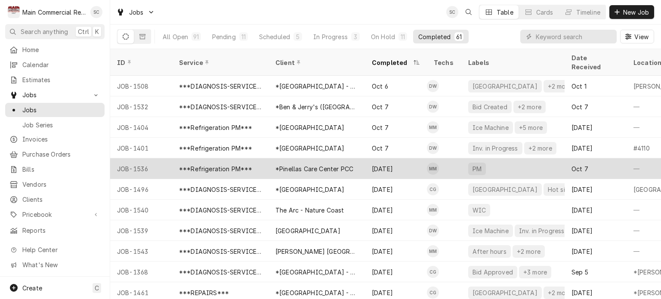
click at [491, 158] on div "PM" at bounding box center [513, 168] width 103 height 21
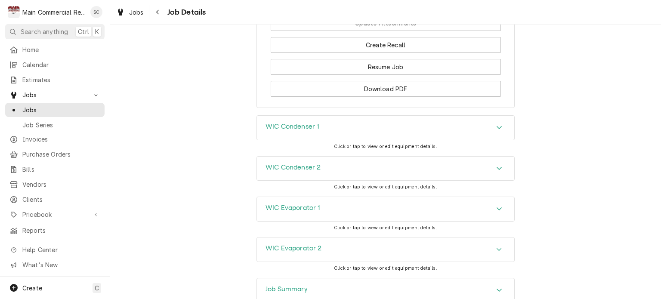
scroll to position [1071, 0]
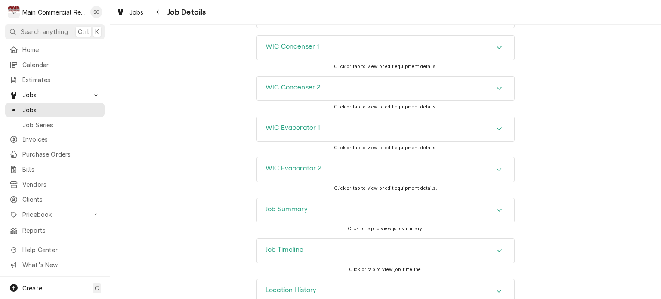
click at [499, 209] on icon "Accordion Header" at bounding box center [499, 210] width 5 height 3
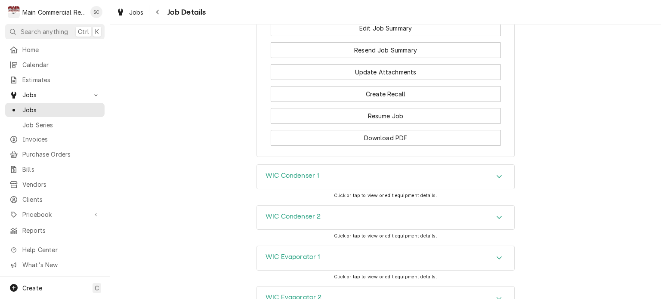
scroll to position [812, 0]
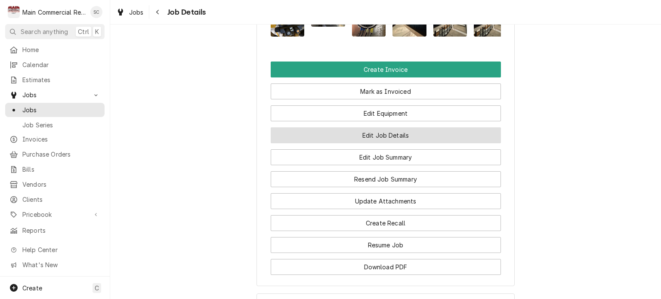
click at [397, 127] on button "Edit Job Details" at bounding box center [386, 135] width 230 height 16
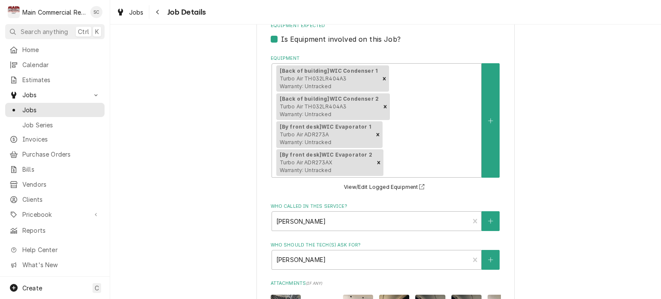
scroll to position [431, 0]
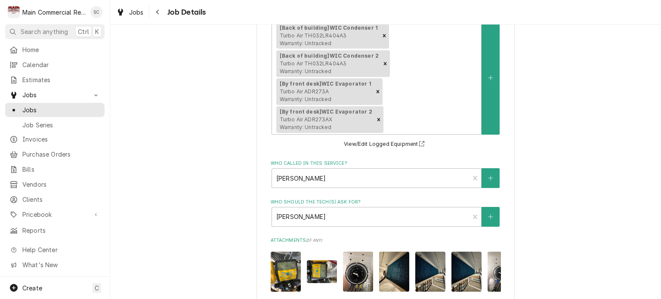
type textarea "x"
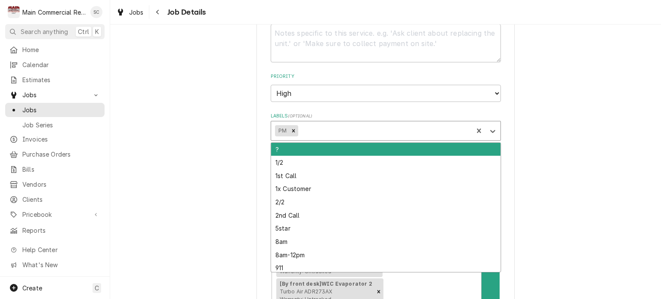
click at [374, 132] on div "Labels" at bounding box center [384, 131] width 169 height 16
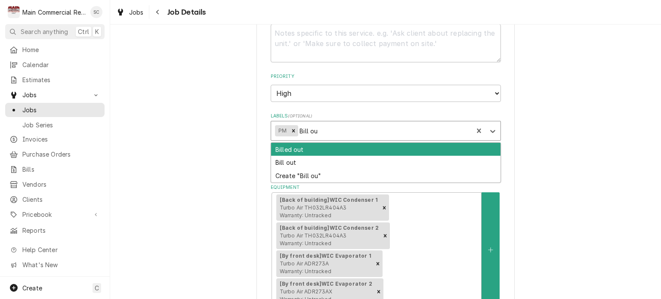
type input "Bill out"
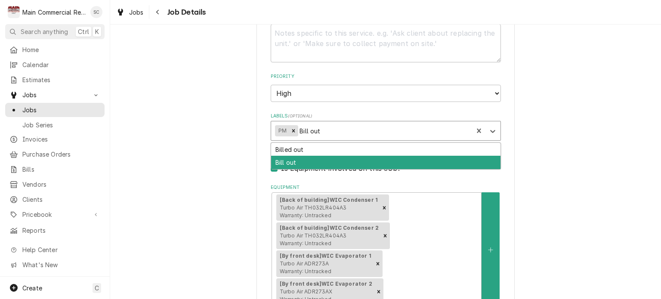
click at [351, 158] on div "Bill out" at bounding box center [386, 162] width 230 height 13
type textarea "x"
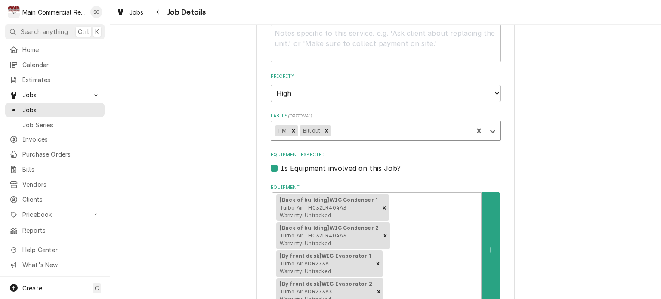
scroll to position [617, 0]
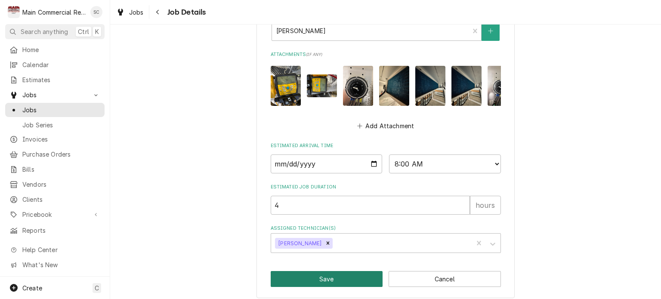
click at [336, 271] on button "Save" at bounding box center [327, 279] width 112 height 16
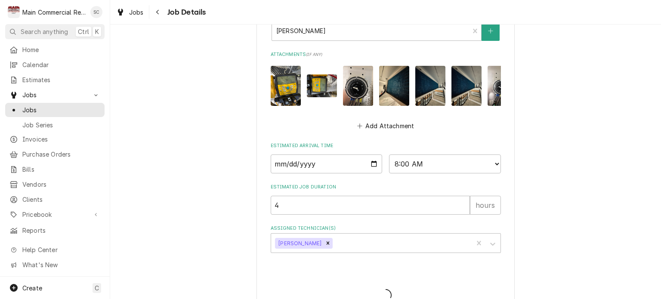
type textarea "x"
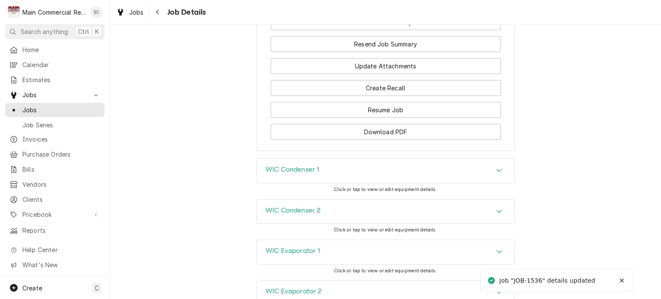
scroll to position [1071, 0]
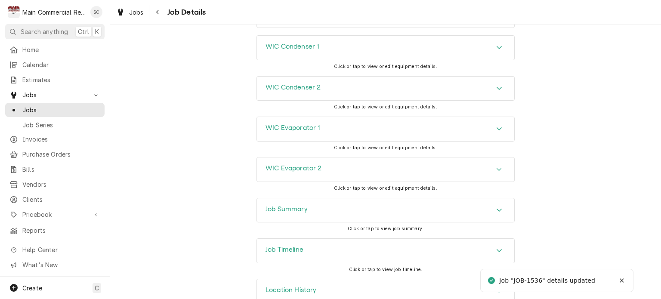
click at [497, 247] on icon "Accordion Header" at bounding box center [500, 250] width 6 height 7
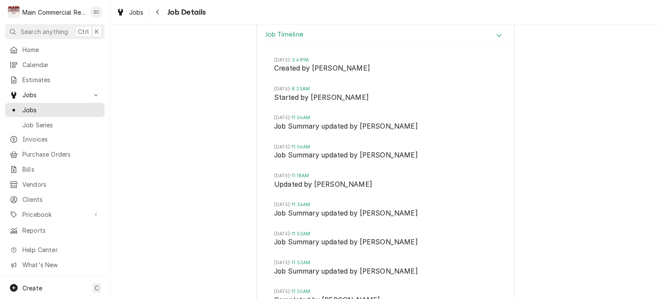
scroll to position [1421, 0]
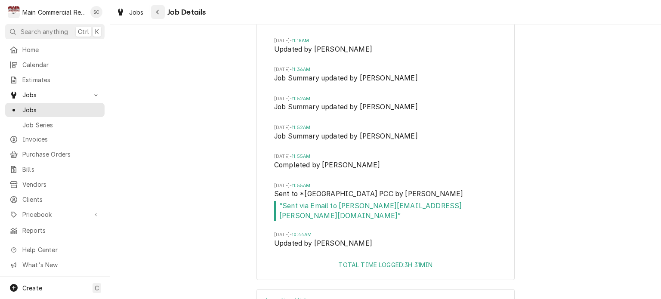
click at [158, 13] on icon "Navigate back" at bounding box center [158, 12] width 4 height 6
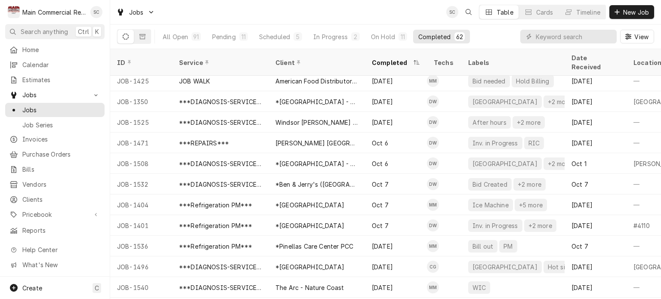
scroll to position [792, 0]
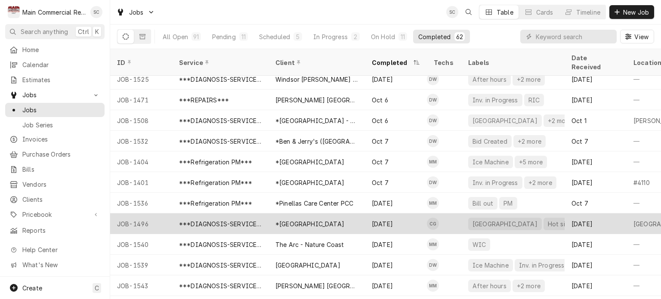
click at [400, 214] on div "[DATE]" at bounding box center [396, 224] width 62 height 21
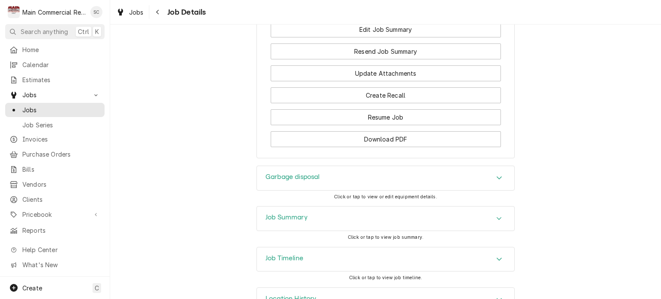
scroll to position [1318, 0]
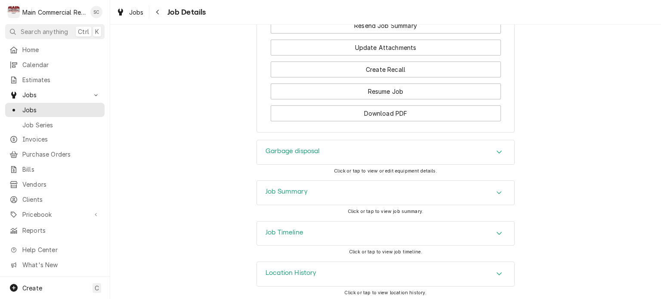
click at [493, 192] on div "Accordion Header" at bounding box center [499, 193] width 13 height 10
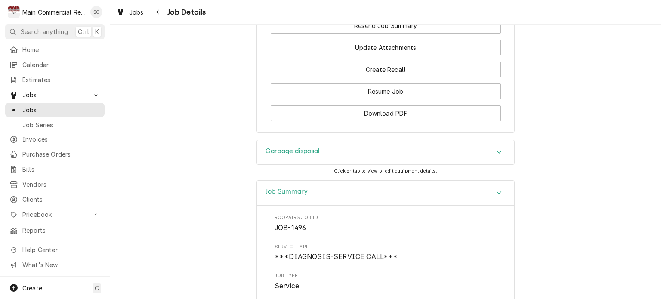
scroll to position [1145, 0]
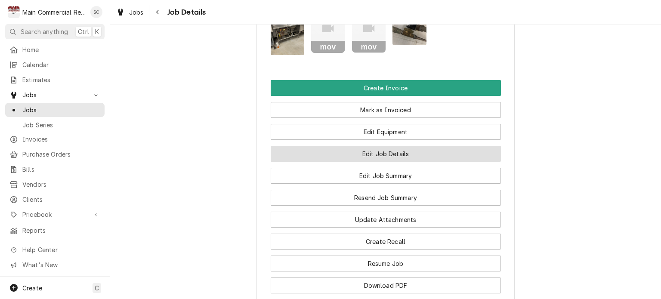
click at [385, 153] on button "Edit Job Details" at bounding box center [386, 154] width 230 height 16
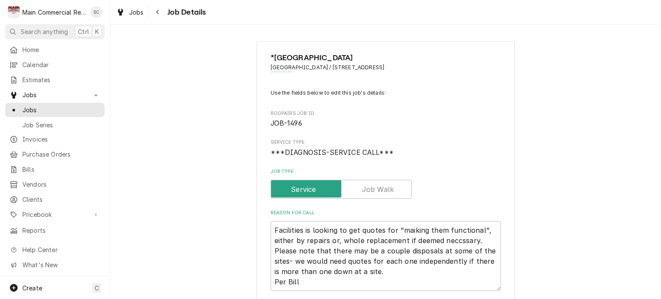
type textarea "x"
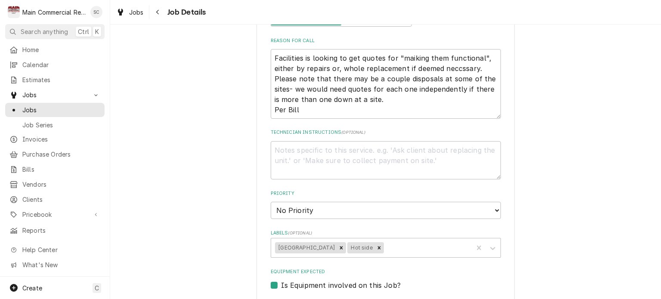
scroll to position [258, 0]
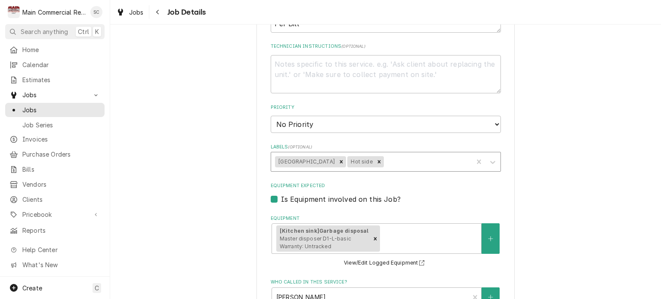
click at [408, 162] on div "Labels" at bounding box center [428, 162] width 84 height 16
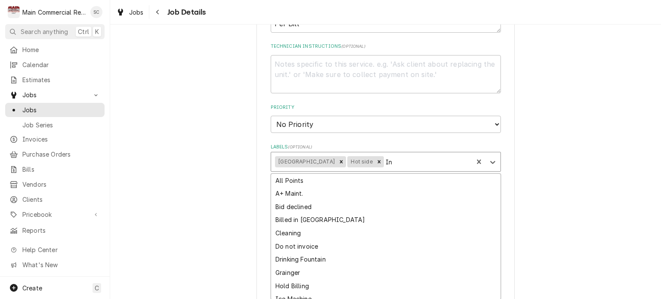
type input "I"
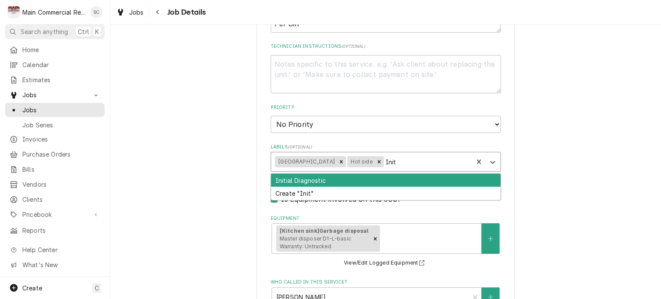
type input "Initi"
click at [388, 181] on div "Initial Diagnostic" at bounding box center [386, 180] width 230 height 13
type textarea "x"
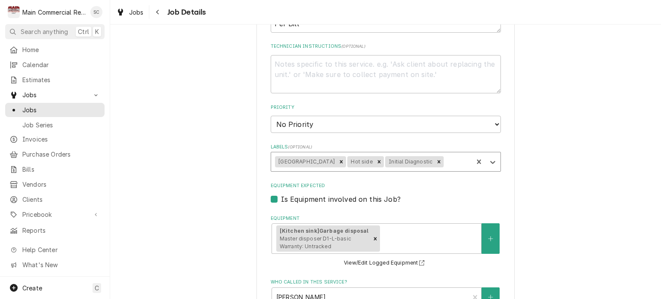
type textarea "x"
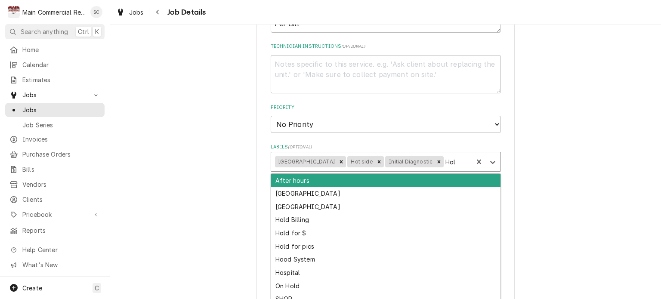
type input "Hold"
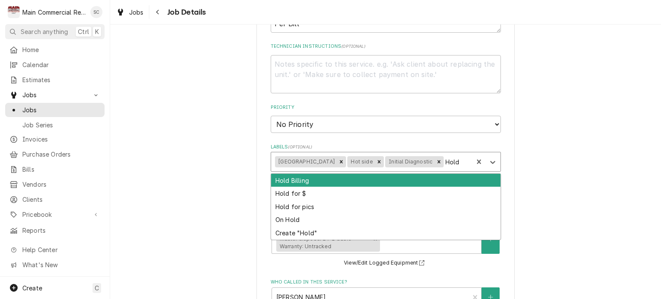
click at [362, 182] on div "Hold Billing" at bounding box center [386, 180] width 230 height 13
type textarea "x"
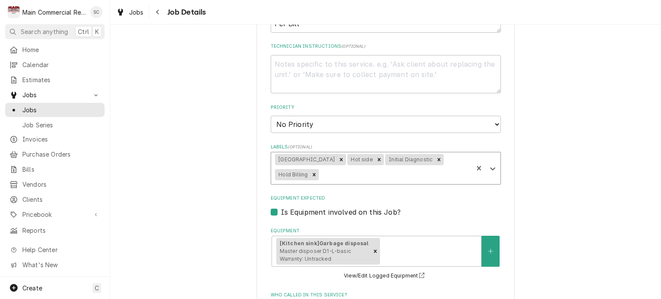
type textarea "x"
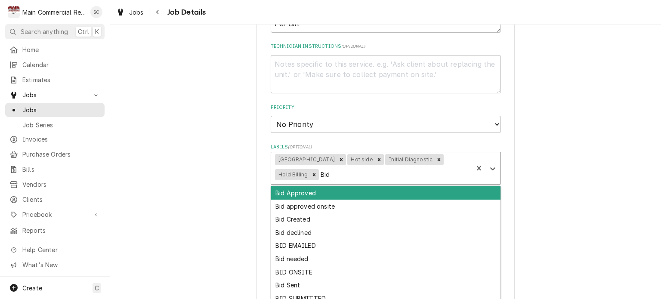
type input "Bid"
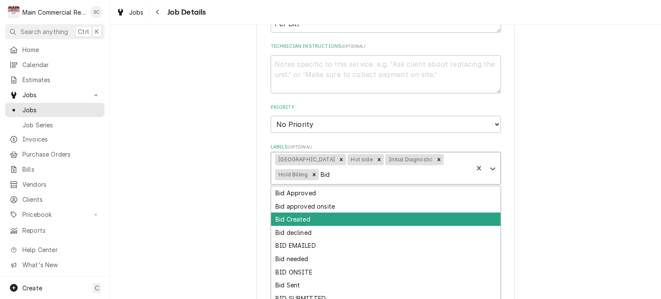
click at [346, 215] on div "Bid Created" at bounding box center [386, 219] width 230 height 13
type textarea "x"
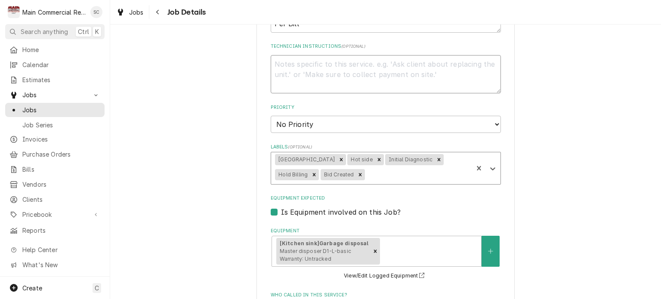
click at [296, 64] on textarea "Technician Instructions ( optional )" at bounding box center [386, 74] width 230 height 39
type textarea "x"
type textarea "Q"
type textarea "x"
type textarea "Q-"
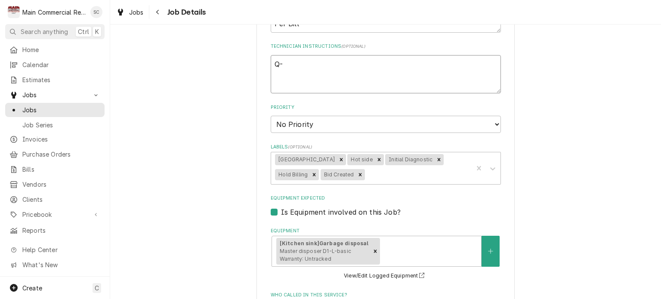
type textarea "x"
type textarea "Q-3"
type textarea "x"
type textarea "Q-38"
type textarea "x"
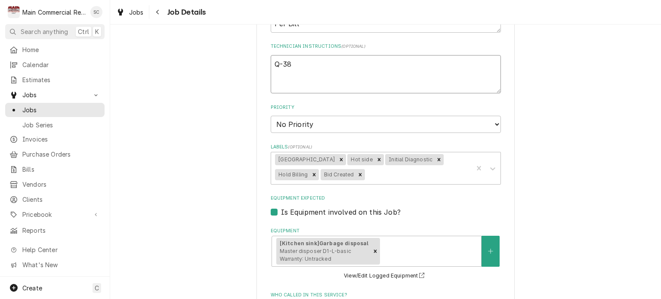
type textarea "Q-389"
type textarea "x"
type textarea "Q-3892"
type textarea "x"
type textarea "Q-3892"
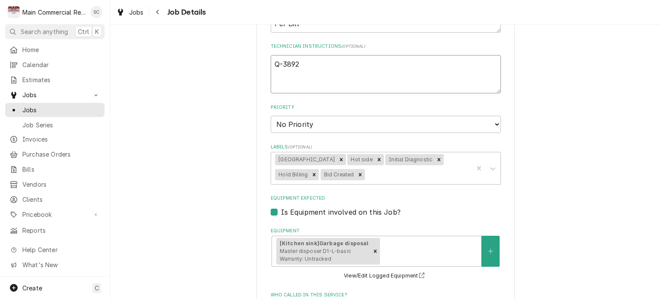
type textarea "x"
type textarea "Q-3892 c"
type textarea "x"
type textarea "Q-3892 cr"
type textarea "x"
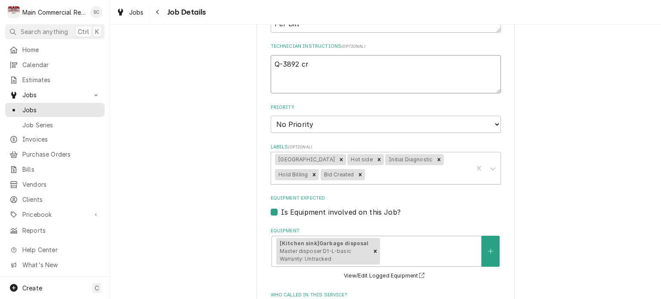
type textarea "Q-3892 cre"
type textarea "x"
type textarea "Q-3892 crea"
type textarea "x"
type textarea "Q-3892 creat"
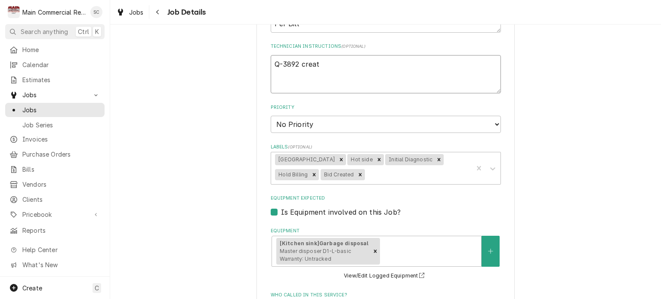
type textarea "x"
type textarea "Q-3892 create"
type textarea "x"
type textarea "Q-3892 created"
type textarea "x"
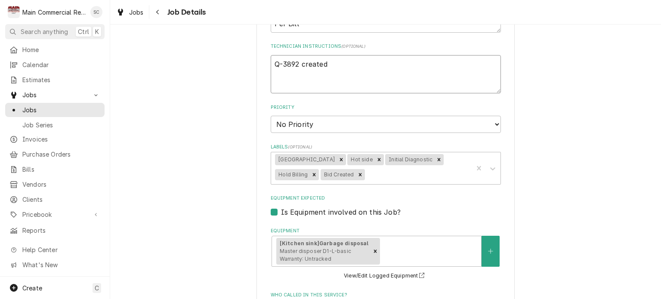
type textarea "Q-3892 created"
type textarea "x"
type textarea "Q-3892 created"
type textarea "x"
type textarea "Q-3892 created,"
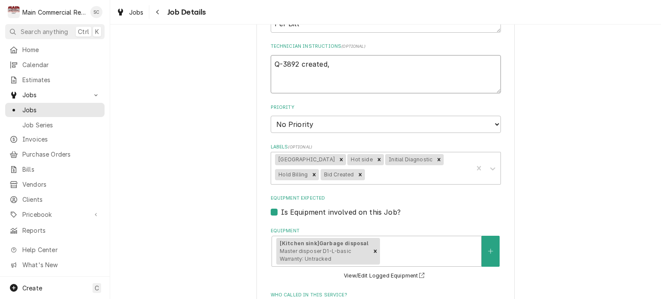
type textarea "x"
type textarea "Q-3892 created,"
type textarea "x"
type textarea "Q-3892 created, i"
type textarea "x"
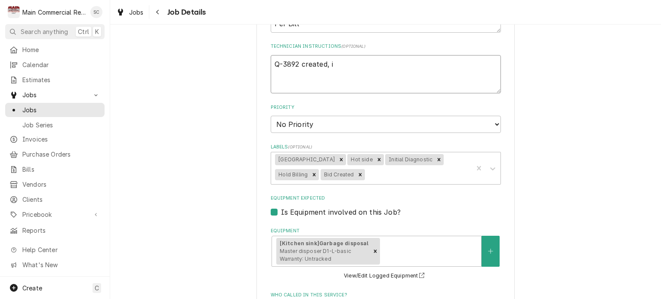
type textarea "Q-3892 created, in"
type textarea "x"
type textarea "Q-3892 created, inc"
type textarea "x"
type textarea "Q-3892 created, incl"
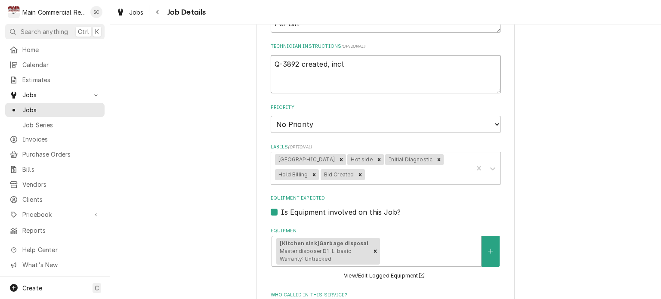
type textarea "x"
type textarea "Q-3892 created, inclu"
type textarea "x"
type textarea "Q-3892 created, includ"
type textarea "x"
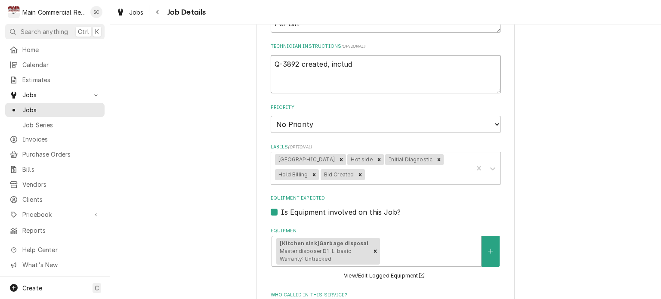
type textarea "Q-3892 created, include"
type textarea "x"
type textarea "Q-3892 created, includes"
type textarea "x"
type textarea "Q-3892 created, includes"
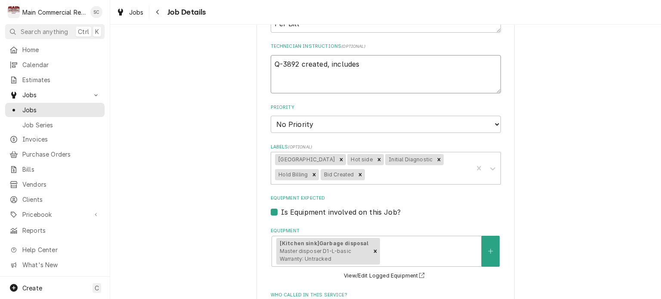
type textarea "x"
type textarea "Q-3892 created, includes i"
type textarea "x"
type textarea "Q-3892 created, includes in"
type textarea "x"
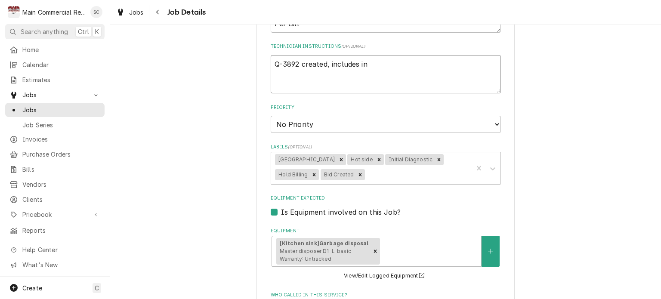
type textarea "Q-3892 created, includes ini"
type textarea "x"
type textarea "Q-3892 created, includes init"
type textarea "x"
type textarea "Q-3892 created, includes initi"
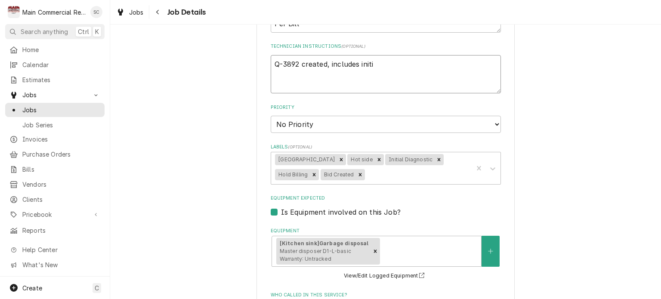
type textarea "x"
type textarea "Q-3892 created, includes initia"
type textarea "x"
type textarea "Q-3892 created, includes initial"
type textarea "x"
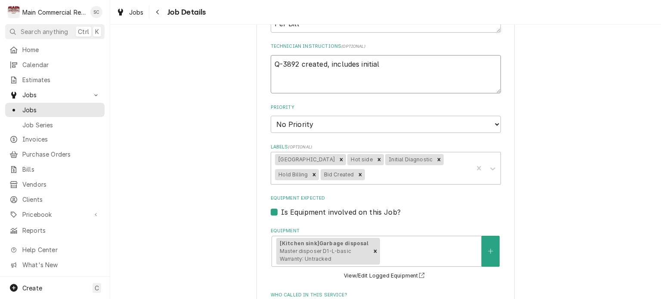
type textarea "Q-3892 created, includes initial"
type textarea "x"
type textarea "Q-3892 created, includes initial d"
type textarea "x"
type textarea "Q-3892 created, includes initial di"
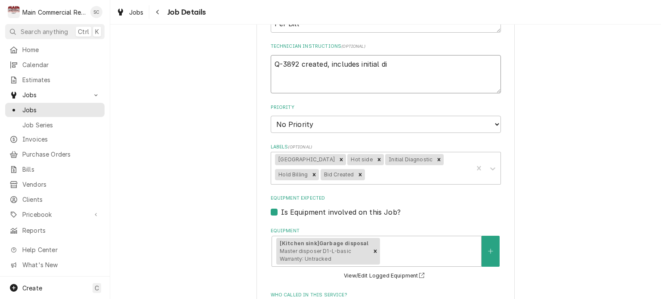
type textarea "x"
type textarea "Q-3892 created, includes initial dia"
type textarea "x"
type textarea "Q-3892 created, includes initial diag"
type textarea "x"
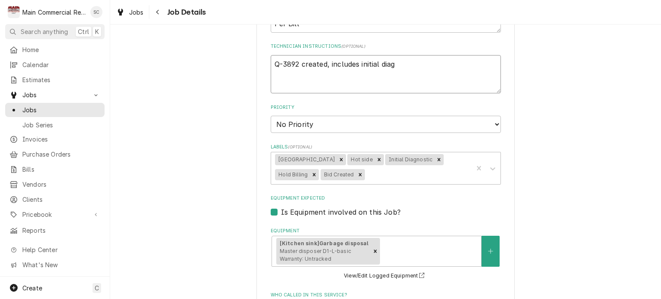
type textarea "Q-3892 created, includes initial diagn"
type textarea "x"
type textarea "Q-3892 created, includes initial diagno"
type textarea "x"
type textarea "Q-3892 created, includes initial diagnos"
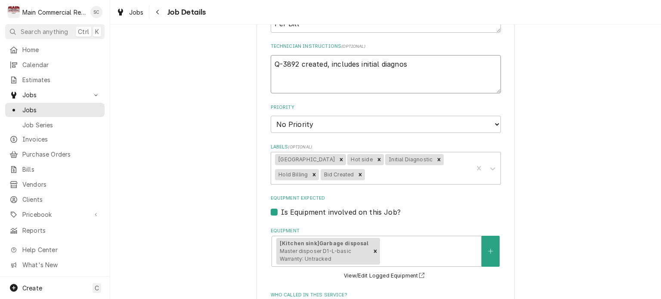
type textarea "x"
type textarea "Q-3892 created, includes initial diagnost"
type textarea "x"
type textarea "Q-3892 created, includes initial diagnosti"
type textarea "x"
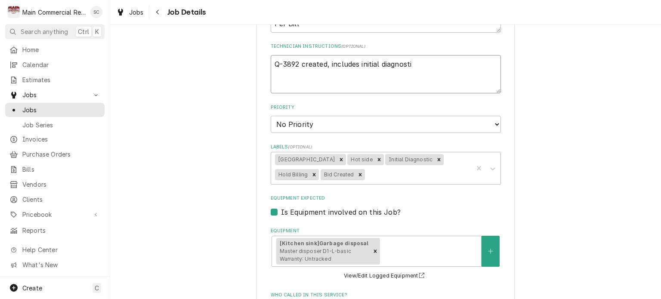
type textarea "Q-3892 created, includes initial diagnostic"
type textarea "x"
type textarea "Q-3892 created, includes initial diagnostic."
type textarea "x"
type textarea "Q-3892 created, includes initial diagnostic."
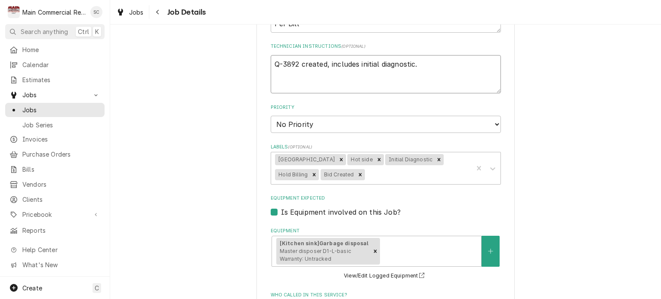
type textarea "x"
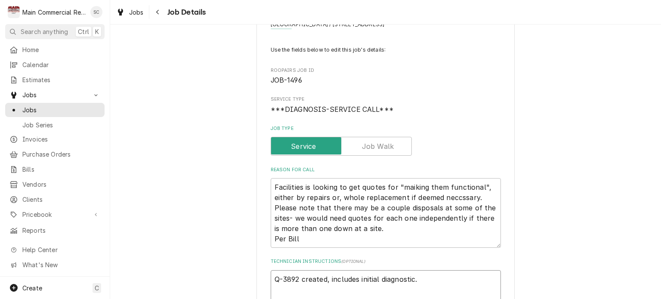
scroll to position [0, 0]
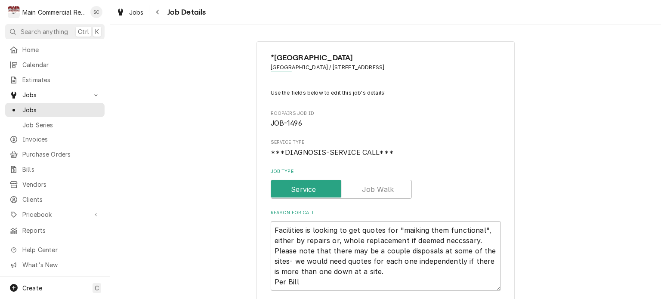
type textarea "Q-3892 created, includes initial diagnostic."
drag, startPoint x: 314, startPoint y: 127, endPoint x: 255, endPoint y: 120, distance: 59.4
copy span "JOB-1496"
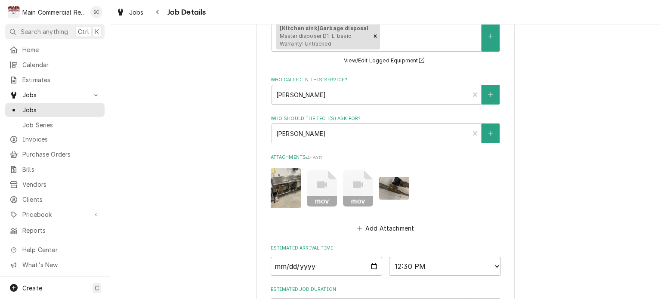
scroll to position [517, 0]
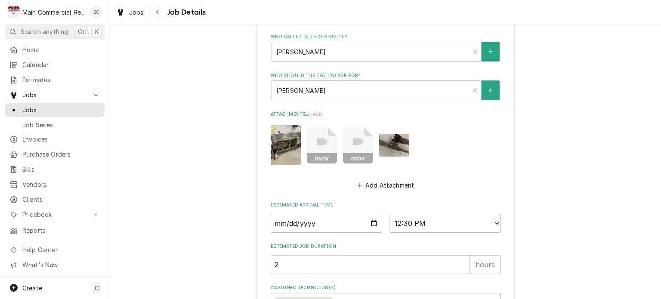
drag, startPoint x: 315, startPoint y: 143, endPoint x: 718, endPoint y: 272, distance: 423.1
click at [661, 272] on html "M Main Commercial Refrigeration Service SC Search anything Ctrl K Home Calendar…" at bounding box center [330, 149] width 661 height 299
drag, startPoint x: 320, startPoint y: 141, endPoint x: 709, endPoint y: 270, distance: 409.7
click at [661, 270] on html "M Main Commercial Refrigeration Service SC Search anything Ctrl K Home Calendar…" at bounding box center [330, 149] width 661 height 299
click at [317, 145] on icon "Attachments" at bounding box center [322, 145] width 30 height 36
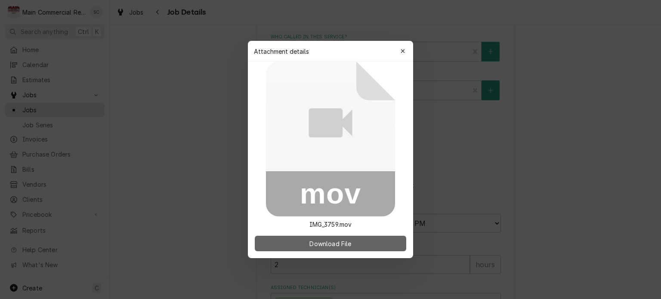
click at [336, 245] on span "Download File" at bounding box center [330, 243] width 45 height 9
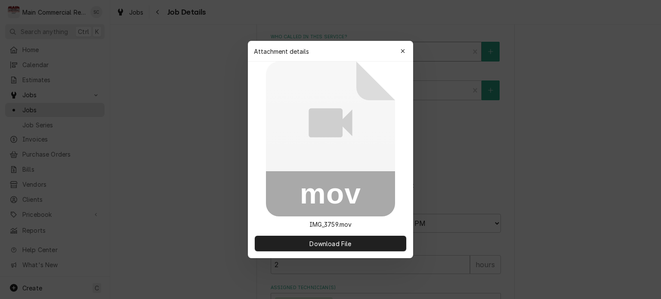
click at [402, 53] on icon "button" at bounding box center [403, 51] width 5 height 6
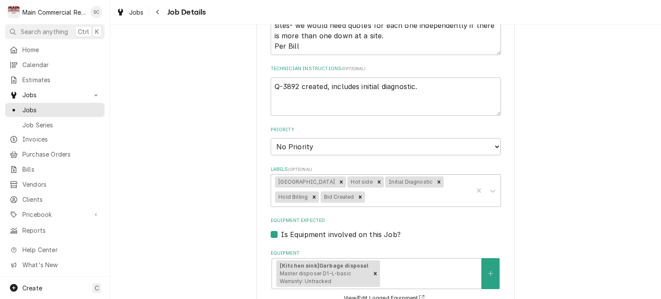
scroll to position [64, 0]
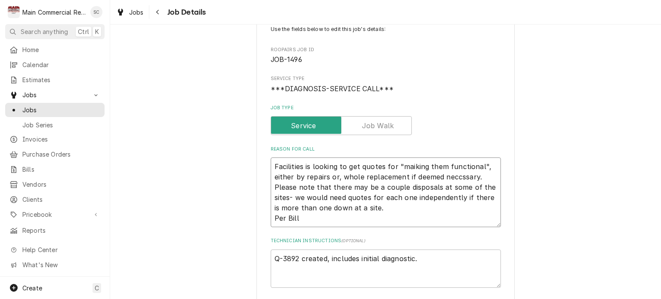
drag, startPoint x: 301, startPoint y: 217, endPoint x: 262, endPoint y: 148, distance: 79.4
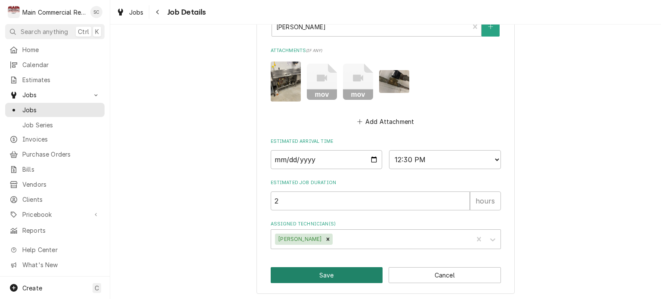
click at [320, 272] on button "Save" at bounding box center [327, 275] width 112 height 16
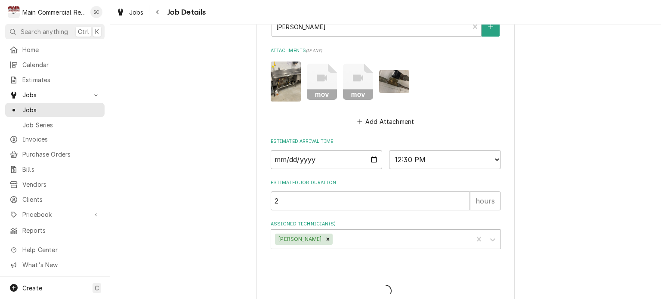
type textarea "x"
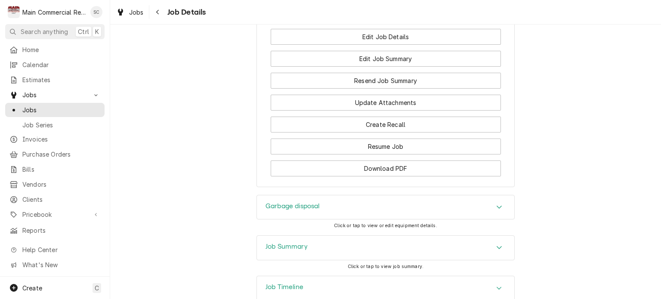
scroll to position [1347, 0]
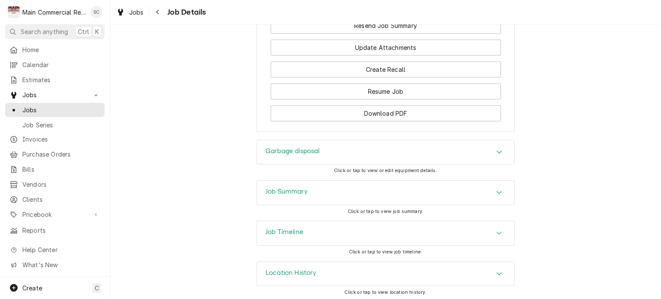
click at [458, 149] on div "Garbage disposal" at bounding box center [386, 152] width 258 height 24
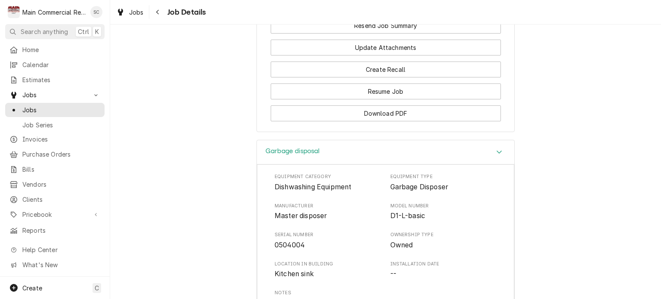
scroll to position [1433, 0]
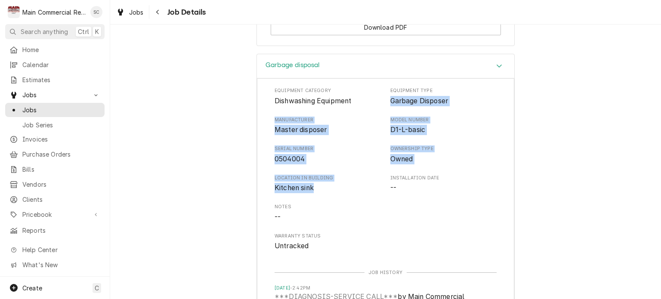
drag, startPoint x: 312, startPoint y: 183, endPoint x: 390, endPoint y: 100, distance: 114.0
click at [389, 99] on div "Equipment Category Dishwashing Equipment Equipment Type Garbage Disposer Manufa…" at bounding box center [386, 169] width 222 height 164
copy div "Garbage Disposer Manufacturer Master disposer Model Number D1-L-basic Serial Nu…"
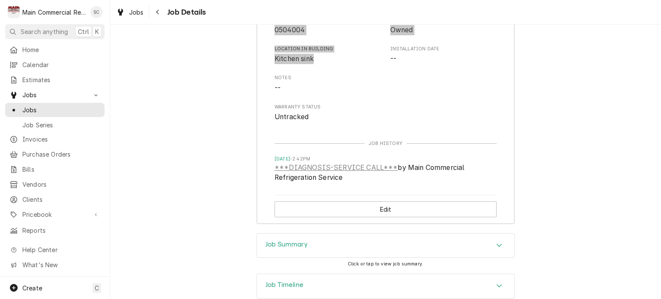
scroll to position [1605, 0]
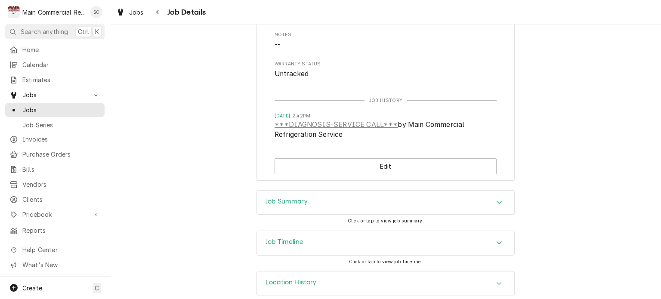
drag, startPoint x: 496, startPoint y: 202, endPoint x: 492, endPoint y: 198, distance: 5.2
click at [497, 202] on icon "Accordion Header" at bounding box center [500, 202] width 6 height 7
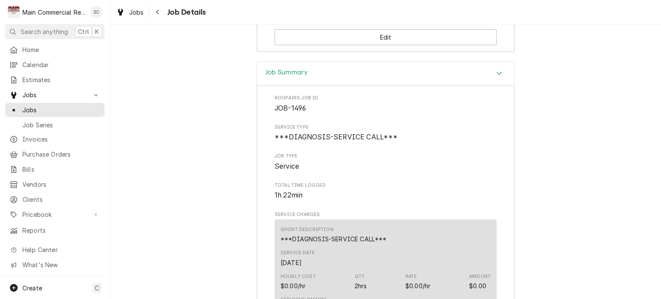
scroll to position [1864, 0]
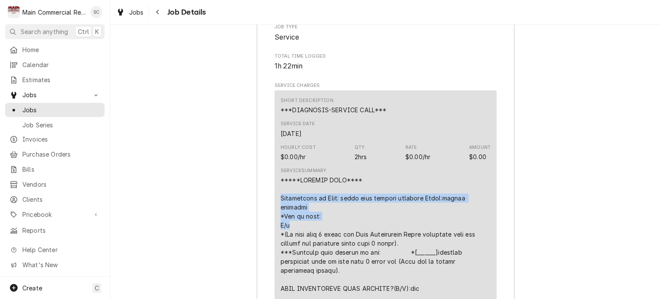
drag, startPoint x: 297, startPoint y: 215, endPoint x: 274, endPoint y: 196, distance: 29.1
copy div "Description of Unit: under sink garbage disposal Brand:master disposer *Age of …"
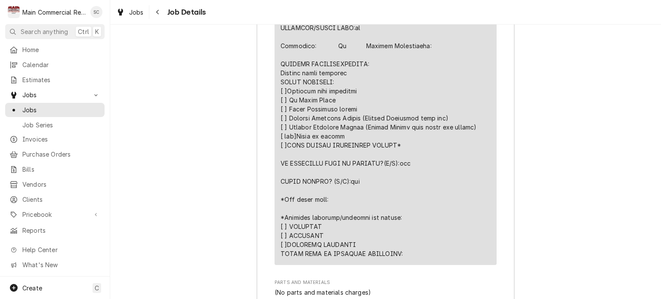
scroll to position [2165, 0]
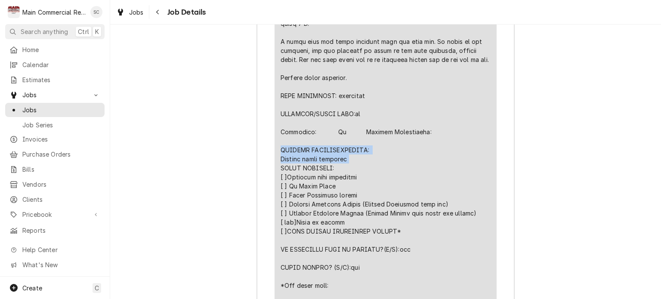
drag, startPoint x: 348, startPoint y: 149, endPoint x: 292, endPoint y: 142, distance: 55.6
click at [275, 137] on div "Short Description ***DIAGNOSIS-SERVICE CALL*** Service Date Oct 8, 2025 Hourly …" at bounding box center [386, 70] width 222 height 562
copy div "FURTHER RECOMMENDATIONS: Replace water solenoid"
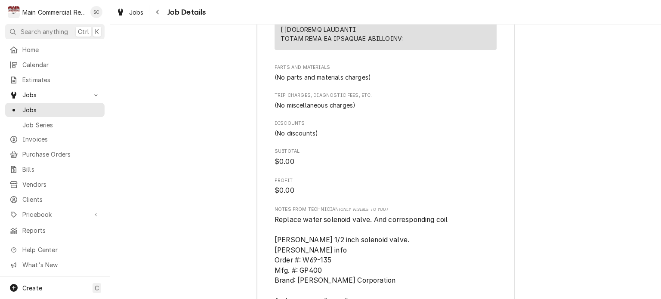
scroll to position [2553, 0]
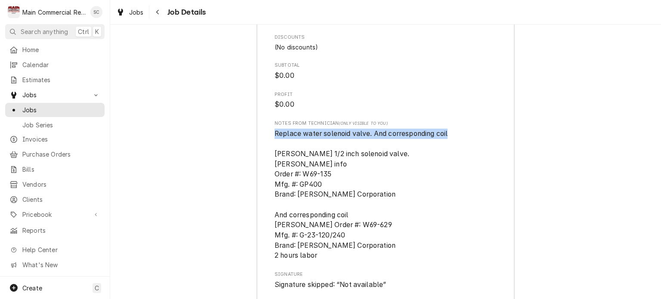
drag, startPoint x: 448, startPoint y: 121, endPoint x: 272, endPoint y: 122, distance: 176.1
click at [275, 129] on span "Replace water solenoid valve. And corresponding coil Parker 1/2 inch solenoid v…" at bounding box center [386, 195] width 222 height 132
drag, startPoint x: 276, startPoint y: 121, endPoint x: 282, endPoint y: 127, distance: 7.3
click at [282, 129] on span "Replace water solenoid valve. And corresponding coil Parker 1/2 inch solenoid v…" at bounding box center [386, 195] width 222 height 132
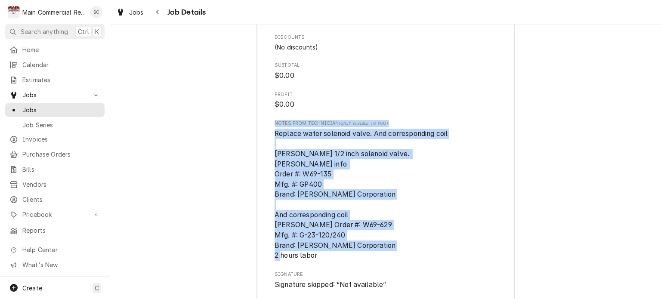
drag, startPoint x: 316, startPoint y: 242, endPoint x: 268, endPoint y: 112, distance: 139.2
click at [344, 149] on span "Replace water solenoid valve. And corresponding coil Parker 1/2 inch solenoid v…" at bounding box center [386, 195] width 222 height 132
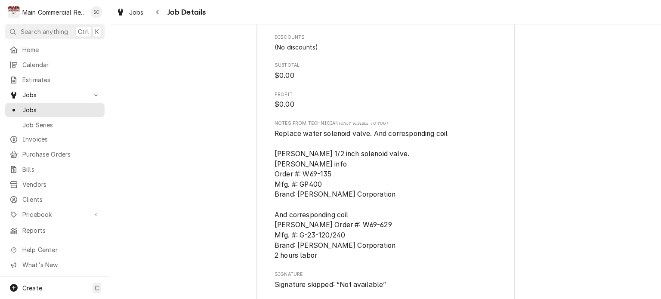
click at [329, 162] on span "Replace water solenoid valve. And corresponding coil Parker 1/2 inch solenoid v…" at bounding box center [361, 195] width 173 height 130
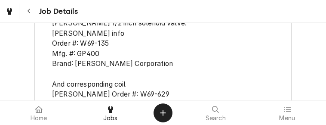
scroll to position [2725, 0]
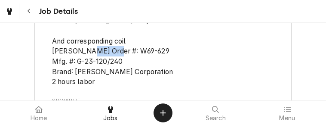
drag, startPoint x: 143, startPoint y: 42, endPoint x: 115, endPoint y: 39, distance: 27.3
click at [115, 39] on span "Replace water solenoid valve. And corresponding coil Parker 1/2 inch solenoid v…" at bounding box center [138, 21] width 173 height 130
copy span "W69-629"
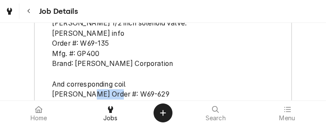
scroll to position [2639, 0]
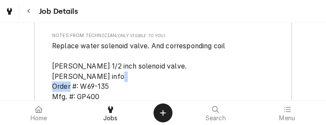
drag, startPoint x: 108, startPoint y: 75, endPoint x: 79, endPoint y: 78, distance: 29.4
click at [79, 78] on span "Replace water solenoid valve. And corresponding coil Parker 1/2 inch solenoid v…" at bounding box center [163, 107] width 222 height 132
copy span "W69-135"
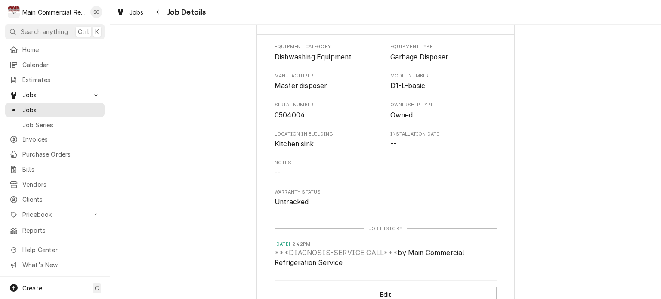
scroll to position [1262, 0]
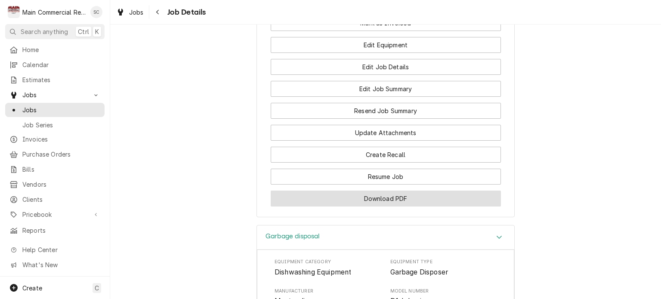
click at [419, 198] on button "Download PDF" at bounding box center [386, 199] width 230 height 16
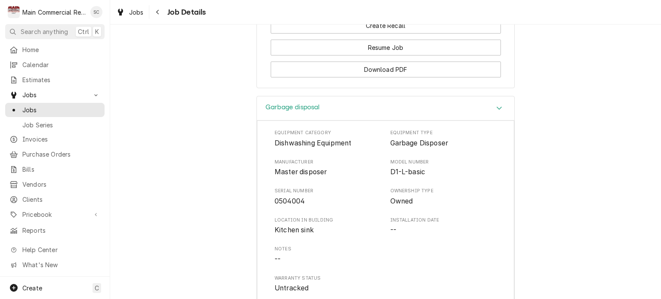
scroll to position [1219, 0]
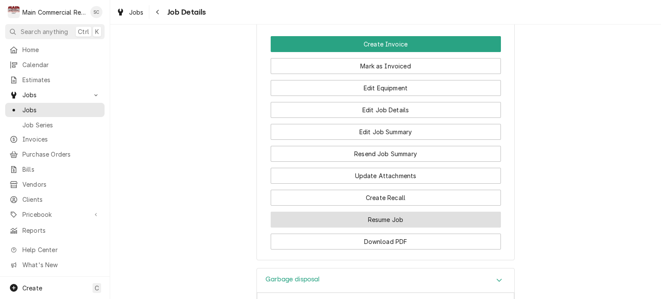
click at [401, 218] on button "Resume Job" at bounding box center [386, 220] width 230 height 16
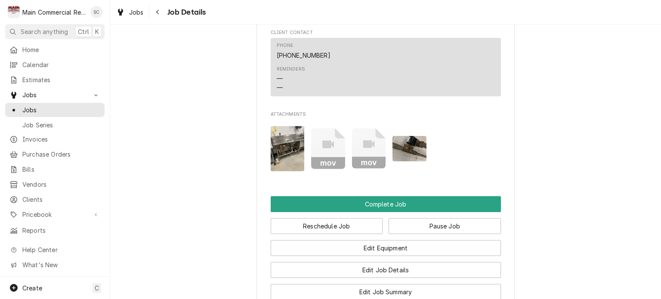
scroll to position [1249, 0]
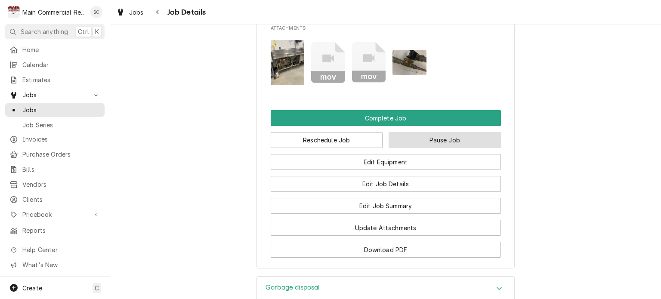
click at [464, 141] on button "Pause Job" at bounding box center [445, 140] width 112 height 16
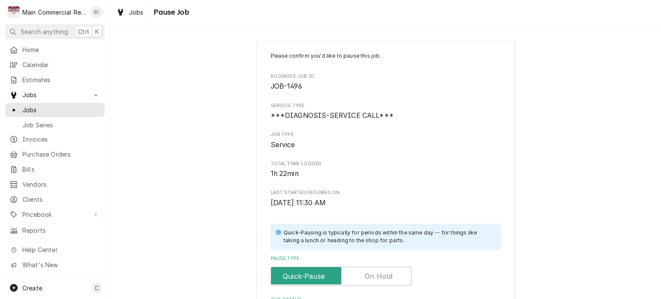
scroll to position [172, 0]
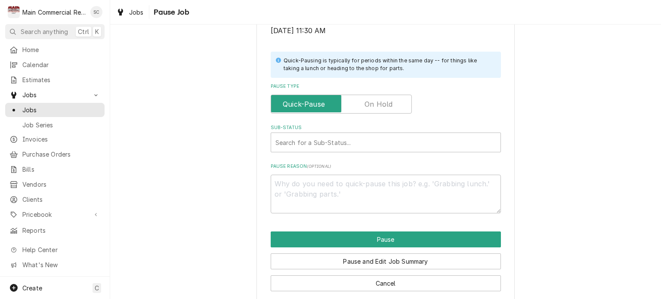
click at [389, 106] on label "Pause Type" at bounding box center [341, 104] width 141 height 19
click at [389, 106] on input "Pause Type" at bounding box center [341, 104] width 133 height 19
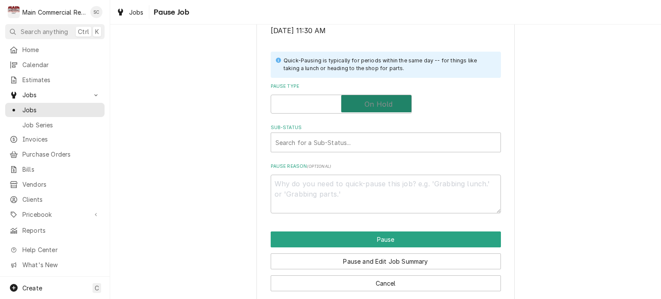
checkbox input "true"
click at [377, 143] on div "Sub-Status" at bounding box center [386, 143] width 221 height 16
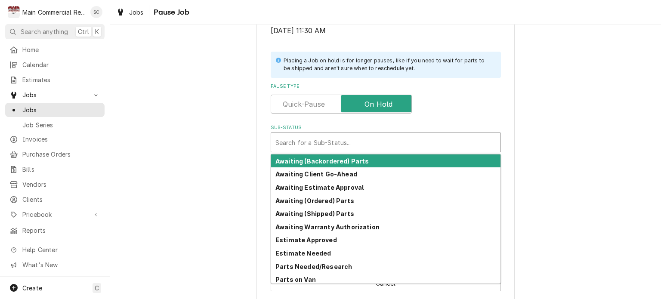
click at [377, 143] on div "Sub-Status" at bounding box center [386, 143] width 221 height 16
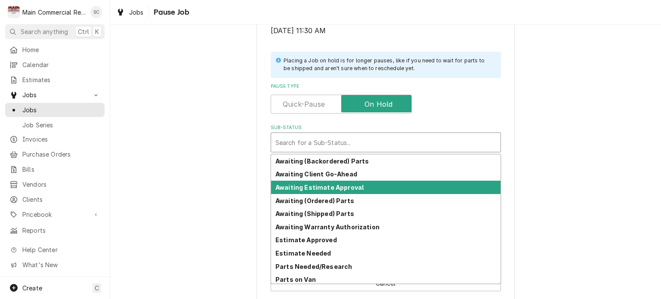
click at [348, 187] on strong "Awaiting Estimate Approval" at bounding box center [320, 187] width 88 height 7
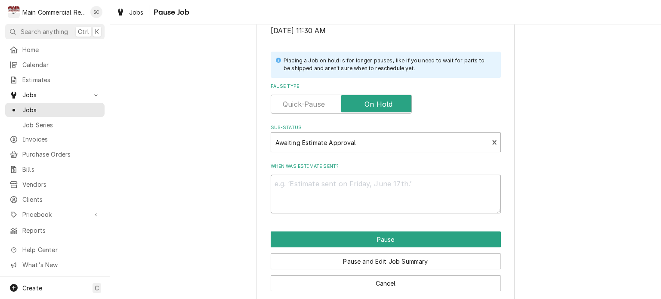
click at [360, 183] on textarea "When was estimate sent?" at bounding box center [386, 194] width 230 height 39
type textarea "x"
type textarea "1"
type textarea "x"
type textarea "10"
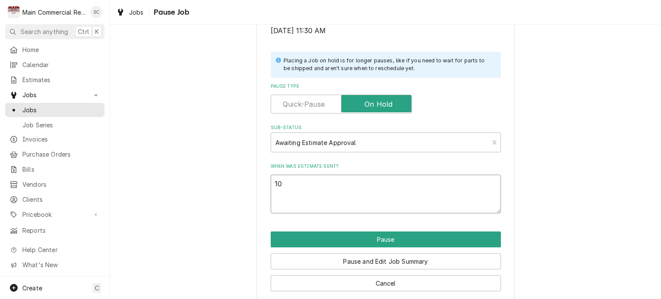
type textarea "x"
type textarea "10/"
type textarea "x"
type textarea "10/1"
type textarea "x"
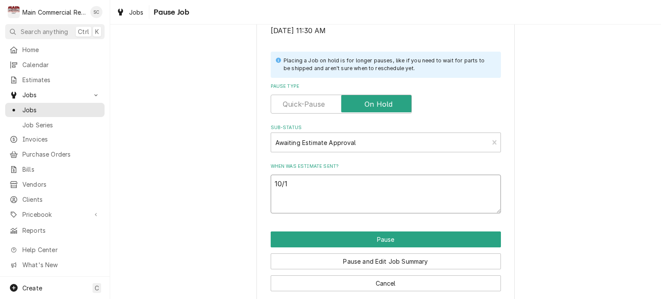
type textarea "10/14"
type textarea "x"
type textarea "10/14/"
type textarea "x"
type textarea "10/14/2"
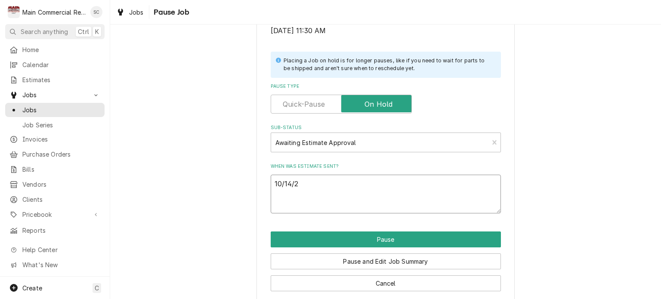
type textarea "x"
type textarea "[DATE]"
type textarea "x"
type textarea "[DATE]"
type textarea "x"
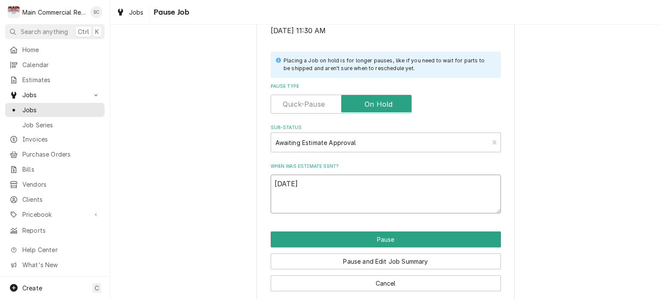
type textarea "[DATE] B"
type textarea "x"
type textarea "[DATE] Bi"
type textarea "x"
type textarea "[DATE] Bid"
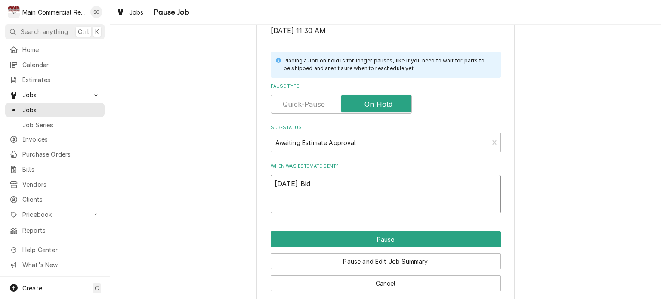
type textarea "x"
type textarea "[DATE] Bid"
type textarea "x"
type textarea "[DATE] Bid"
type textarea "x"
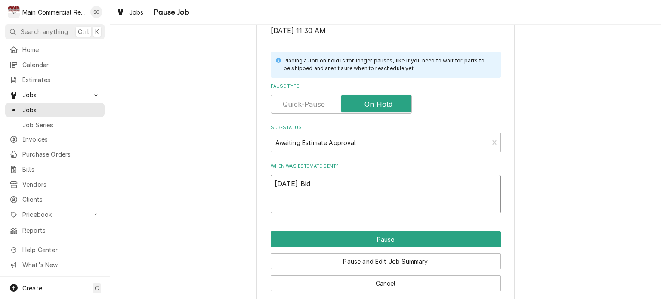
type textarea "[DATE] Bi"
type textarea "x"
type textarea "[DATE] B"
type textarea "x"
type textarea "[DATE]"
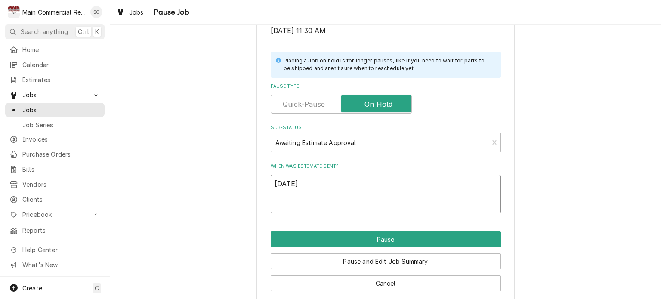
type textarea "x"
type textarea "[DATE] Q"
type textarea "x"
type textarea "[DATE] Q-"
type textarea "x"
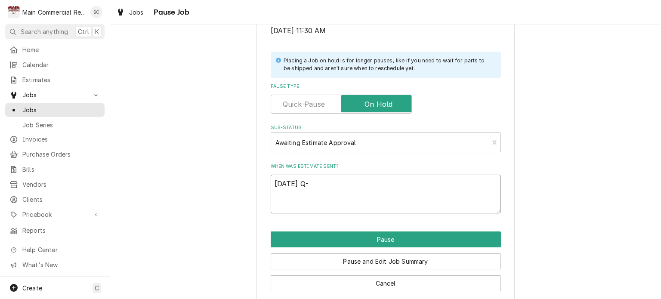
type textarea "[DATE] Q-3"
type textarea "x"
type textarea "[DATE] Q-38"
type textarea "x"
type textarea "[DATE] Q-389"
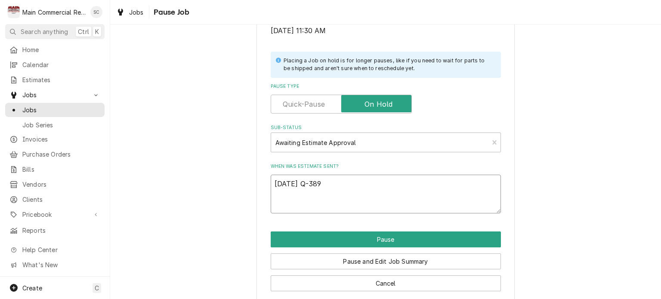
type textarea "x"
type textarea "[DATE] Q-3892"
type textarea "x"
type textarea "[DATE] Q-3892"
type textarea "x"
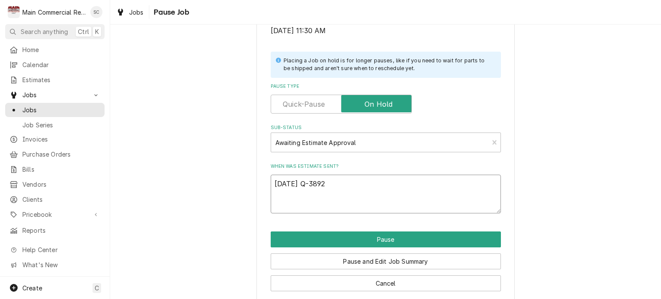
type textarea "[DATE] Q-3892 s"
type textarea "x"
type textarea "[DATE] Q-3892 se"
type textarea "x"
type textarea "[DATE] Q-3892 sen"
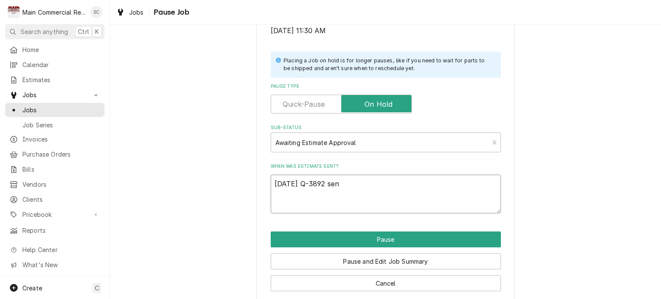
type textarea "x"
type textarea "[DATE] Q-3892 sent"
type textarea "x"
type textarea "[DATE] Q-3892 sent."
type textarea "x"
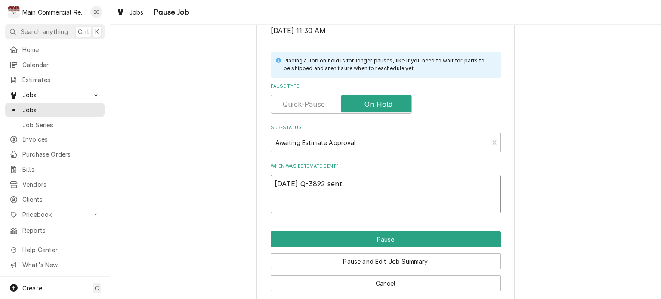
type textarea "[DATE] Q-3892 sent."
type textarea "x"
type textarea "[DATE] Q-3892 sent. -"
type textarea "x"
type textarea "[DATE] Q-3892 sent. -s"
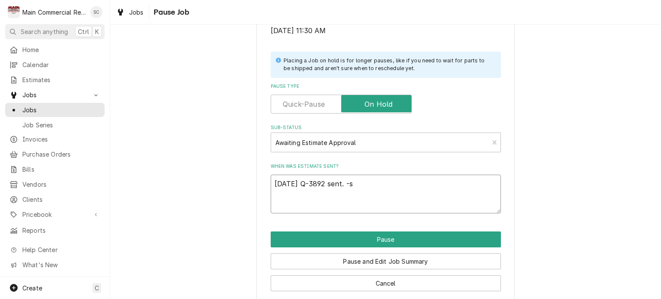
type textarea "x"
type textarea "[DATE] Q-3892 sent. -sr"
type textarea "x"
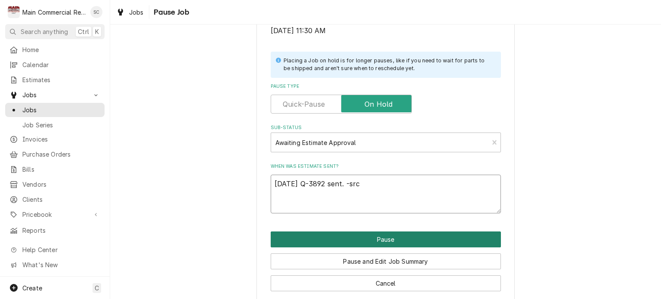
type textarea "[DATE] Q-3892 sent. -src"
click at [365, 236] on button "Pause" at bounding box center [386, 240] width 230 height 16
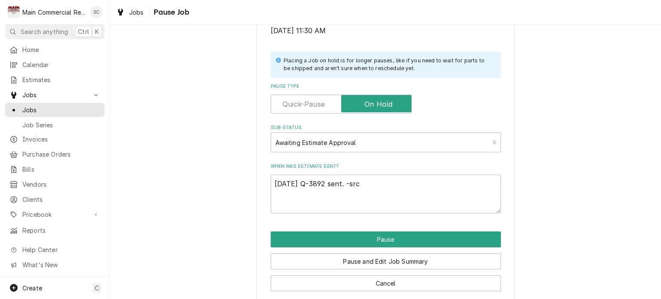
type textarea "x"
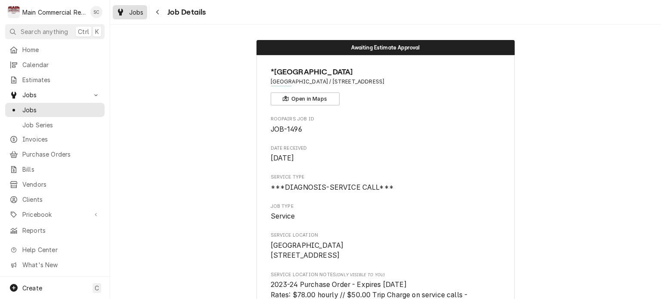
click at [141, 11] on span "Jobs" at bounding box center [136, 12] width 15 height 9
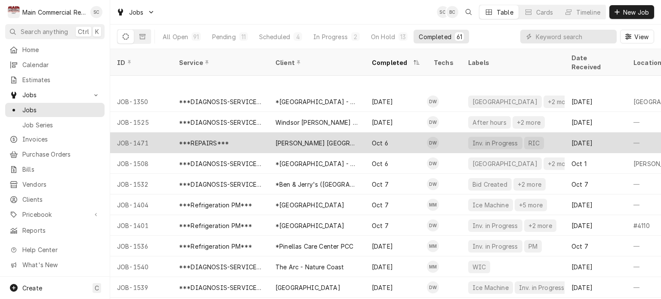
scroll to position [792, 0]
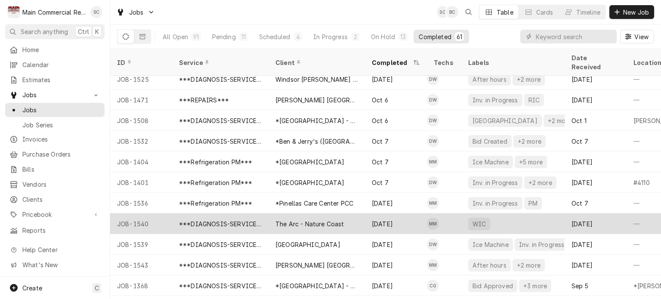
click at [408, 214] on div "Oct 8" at bounding box center [396, 224] width 62 height 21
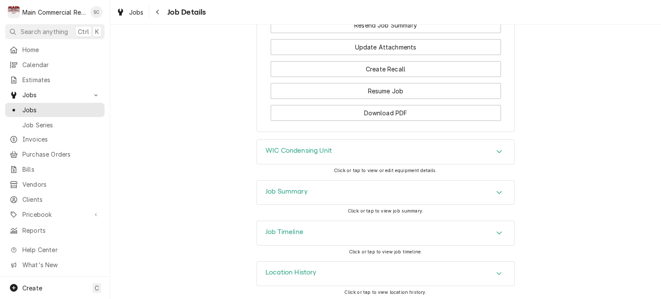
scroll to position [878, 0]
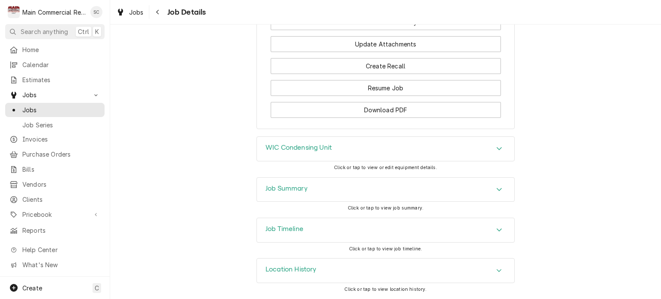
click at [497, 190] on icon "Accordion Header" at bounding box center [500, 189] width 6 height 7
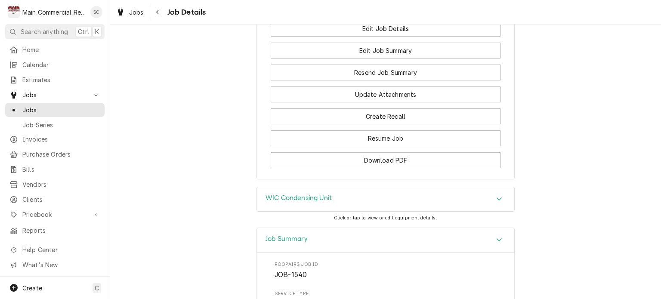
scroll to position [642, 0]
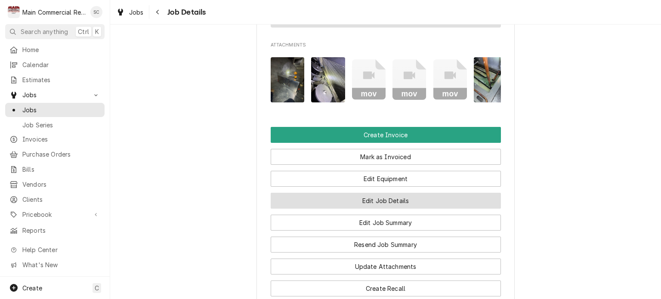
click at [413, 209] on button "Edit Job Details" at bounding box center [386, 201] width 230 height 16
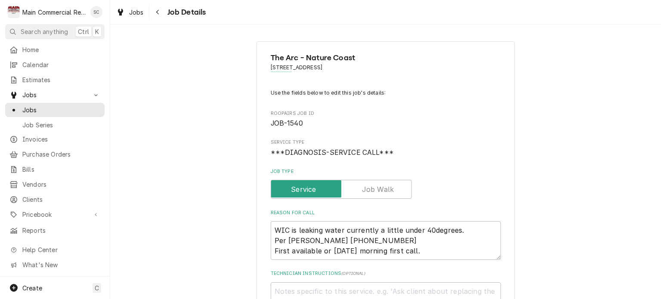
type textarea "x"
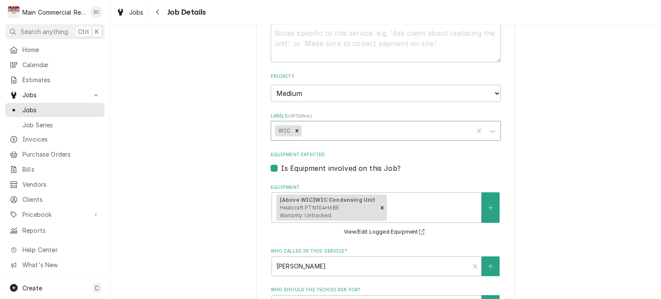
click at [349, 133] on div "Labels" at bounding box center [386, 131] width 166 height 16
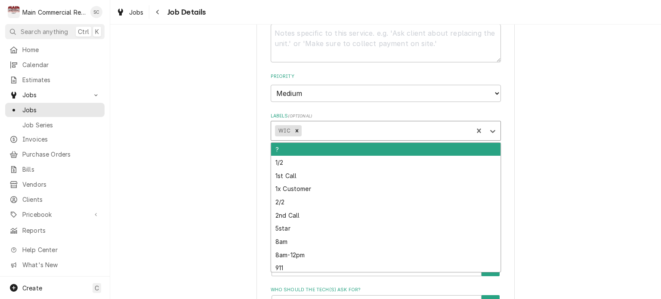
type input "b"
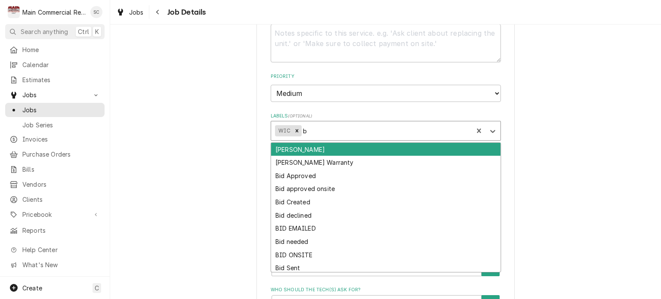
type textarea "x"
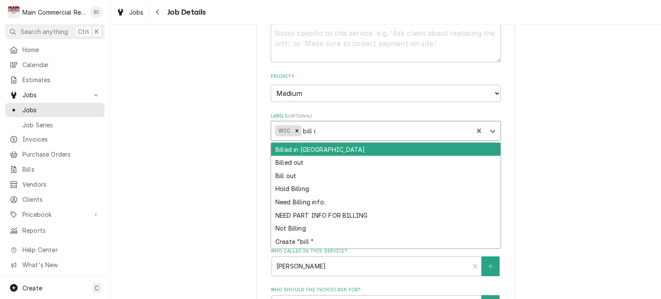
type input "bill out"
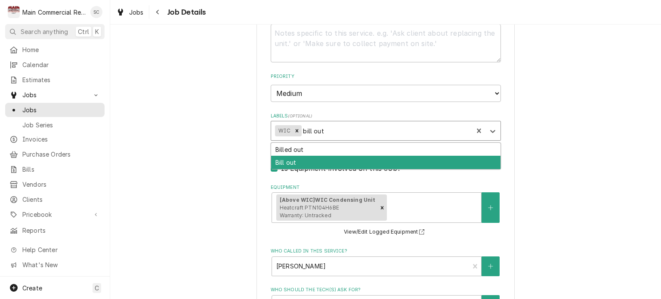
click at [335, 157] on div "Bill out" at bounding box center [386, 162] width 230 height 13
type textarea "x"
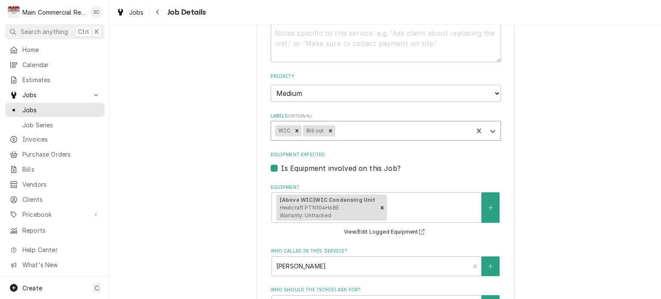
scroll to position [543, 0]
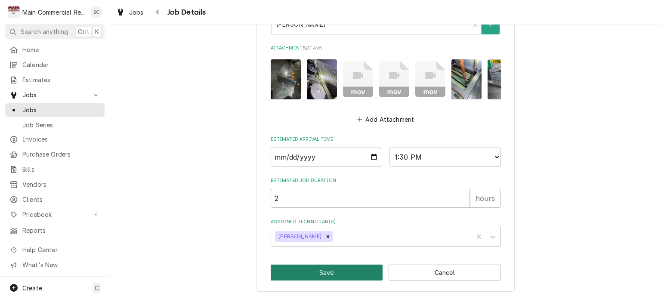
click at [336, 273] on button "Save" at bounding box center [327, 273] width 112 height 16
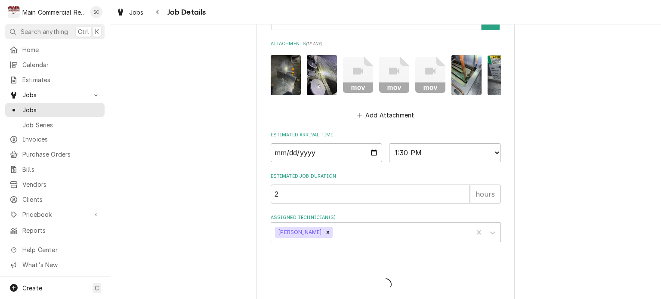
type textarea "x"
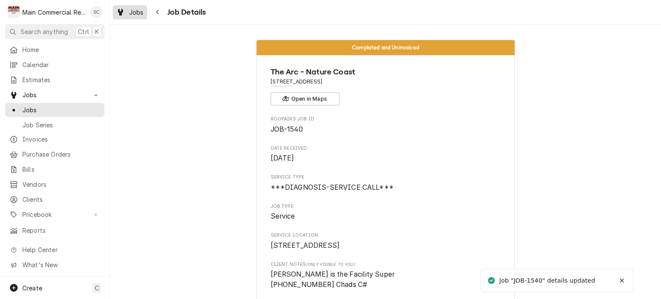
click at [140, 10] on span "Jobs" at bounding box center [136, 12] width 15 height 9
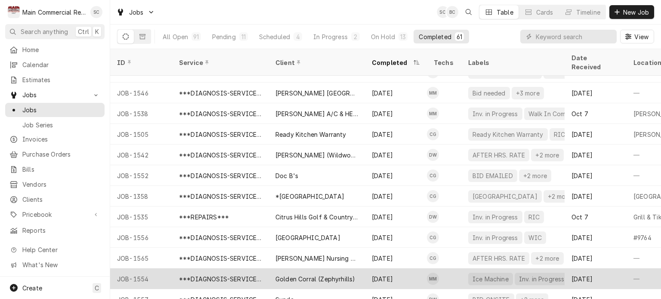
scroll to position [1033, 0]
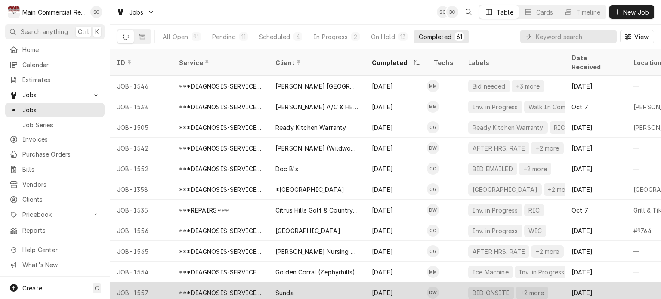
click at [355, 282] on div "Sunda" at bounding box center [317, 292] width 96 height 21
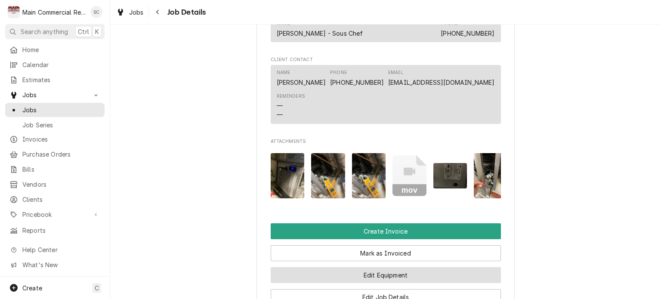
scroll to position [978, 0]
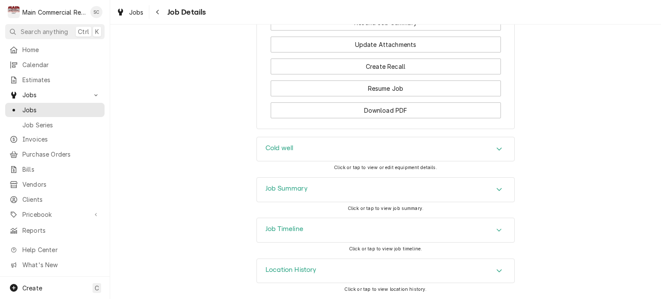
click at [493, 188] on div "Accordion Header" at bounding box center [499, 190] width 13 height 10
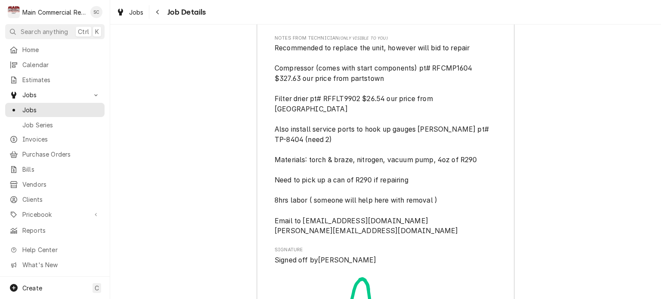
scroll to position [2055, 0]
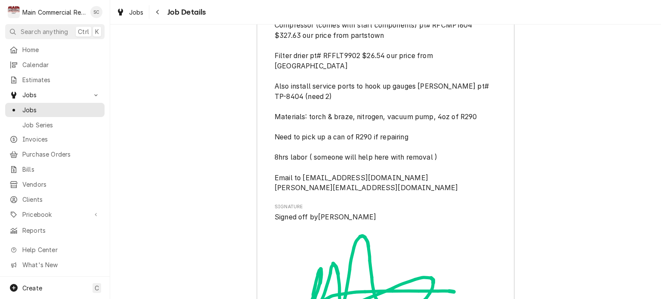
click at [479, 189] on span "Recommended to replace the unit, however will bid to repair Compressor (comes w…" at bounding box center [386, 96] width 222 height 193
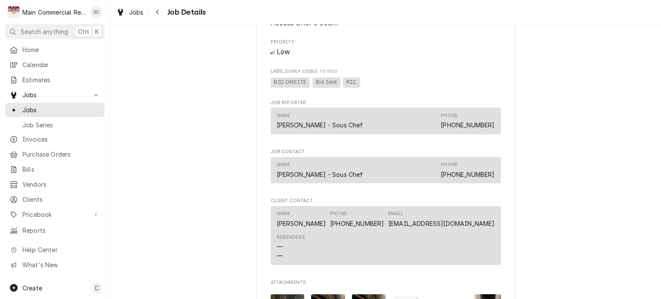
scroll to position [849, 0]
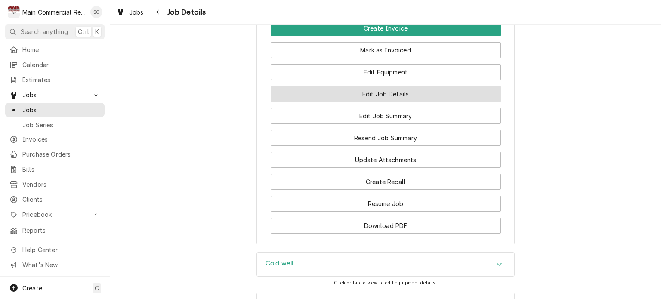
click at [401, 102] on button "Edit Job Details" at bounding box center [386, 94] width 230 height 16
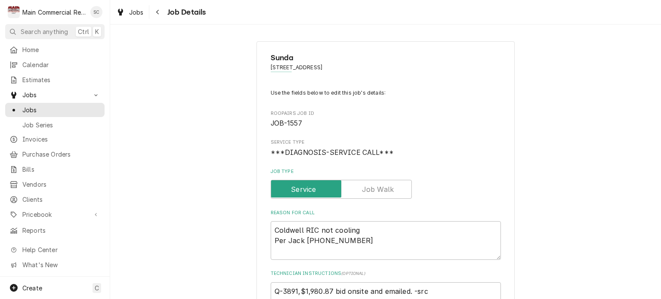
type textarea "x"
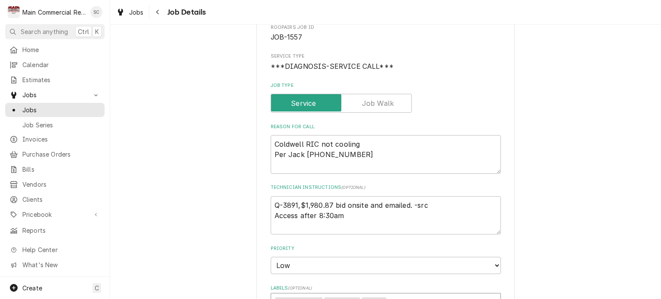
scroll to position [215, 0]
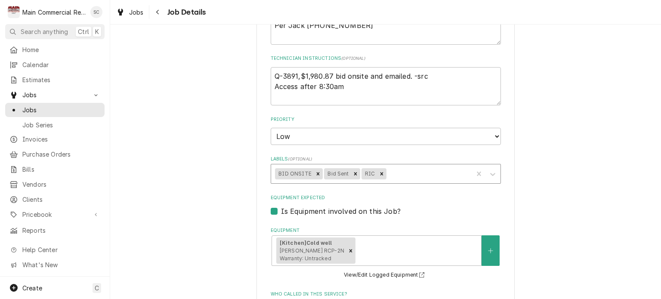
click at [450, 174] on div "Labels" at bounding box center [428, 174] width 81 height 16
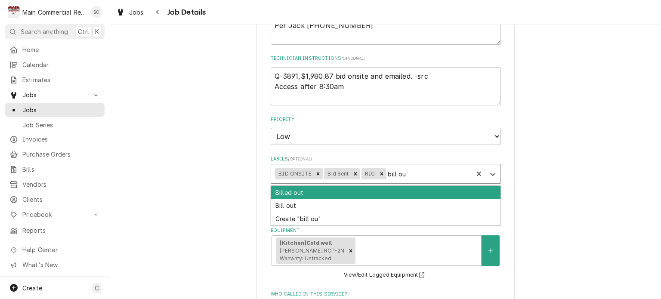
type input "bill out"
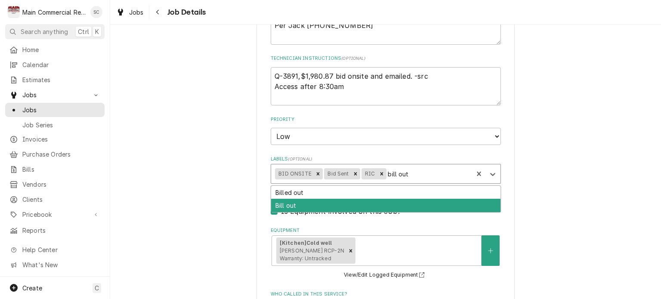
click at [339, 205] on div "Bill out" at bounding box center [386, 205] width 230 height 13
type textarea "x"
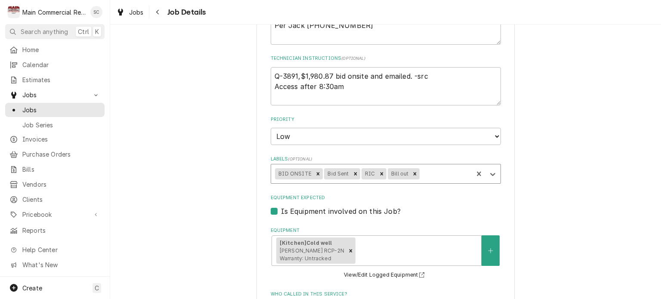
scroll to position [543, 0]
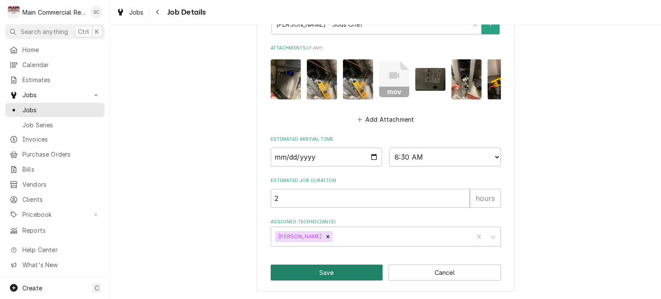
click at [349, 270] on button "Save" at bounding box center [327, 273] width 112 height 16
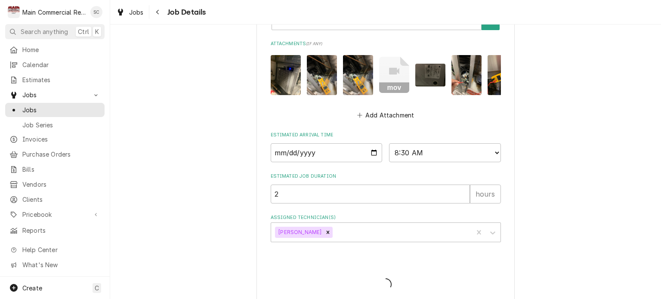
type textarea "x"
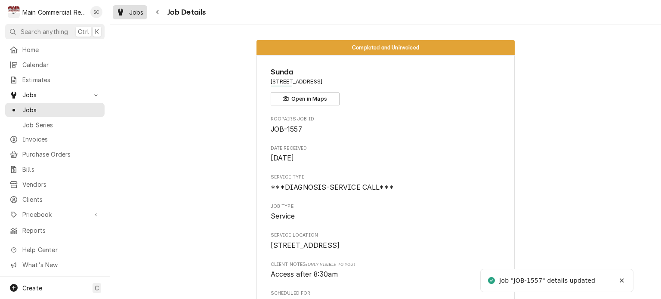
click at [136, 14] on span "Jobs" at bounding box center [136, 12] width 15 height 9
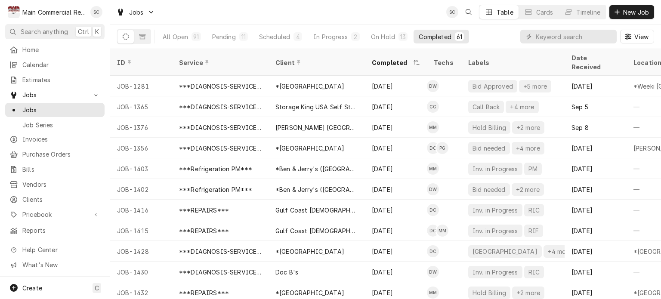
click at [326, 17] on div "Jobs SC Table Cards Timeline New Job" at bounding box center [385, 12] width 551 height 24
click at [273, 37] on div "Scheduled" at bounding box center [274, 36] width 31 height 9
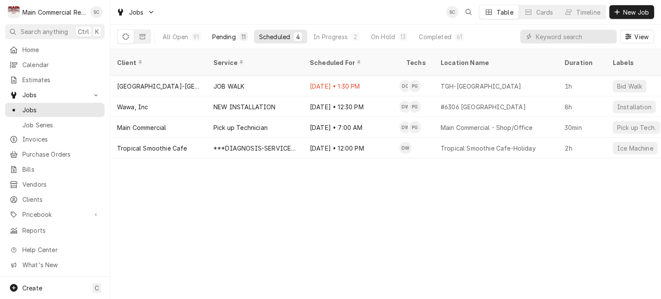
click at [239, 37] on div "11" at bounding box center [243, 36] width 9 height 9
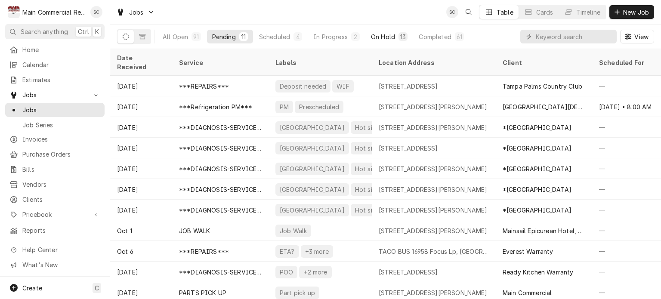
click at [389, 35] on div "On Hold" at bounding box center [383, 36] width 24 height 9
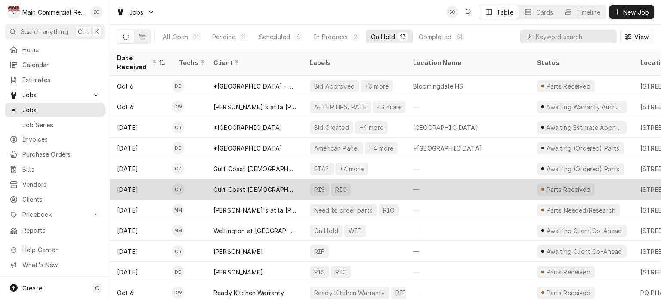
click at [407, 189] on div "—" at bounding box center [469, 189] width 124 height 21
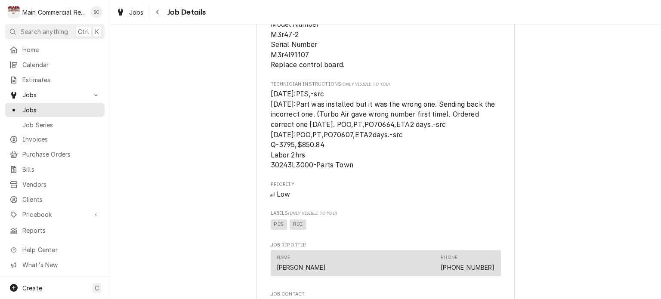
scroll to position [1033, 0]
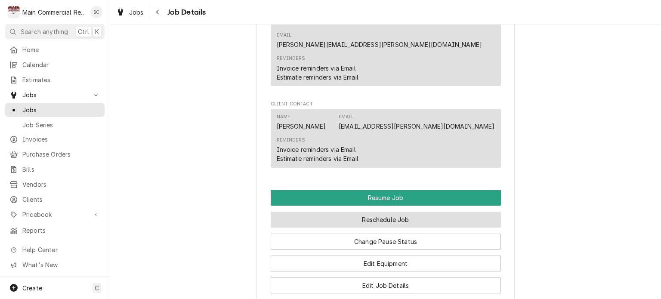
click at [457, 212] on button "Reschedule Job" at bounding box center [386, 220] width 230 height 16
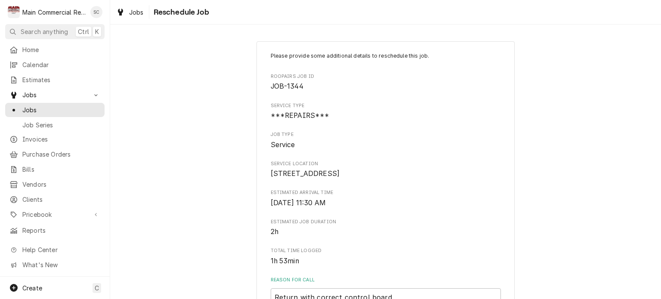
scroll to position [498, 0]
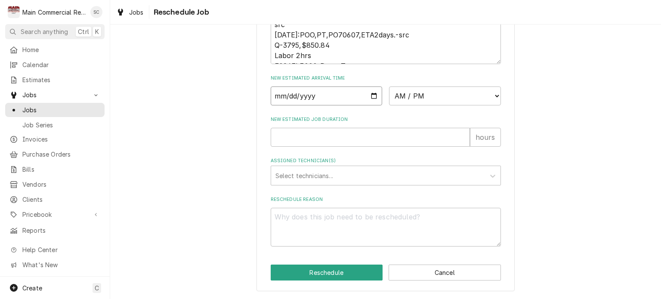
click at [367, 95] on input "Date" at bounding box center [327, 96] width 112 height 19
type input "2025-10-14"
type textarea "x"
click at [418, 97] on select "AM / PM 6:00 AM 6:15 AM 6:30 AM 6:45 AM 7:00 AM 7:15 AM 7:30 AM 7:45 AM 8:00 AM…" at bounding box center [445, 96] width 112 height 19
select select "14:00:00"
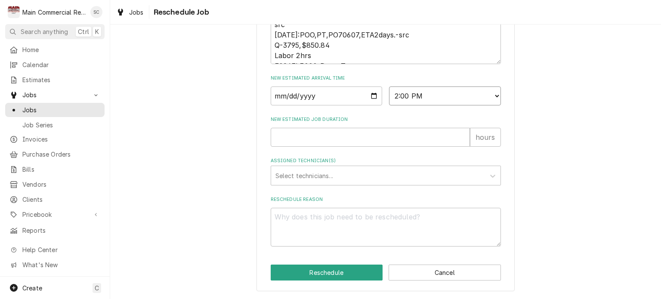
click at [389, 87] on select "AM / PM 6:00 AM 6:15 AM 6:30 AM 6:45 AM 7:00 AM 7:15 AM 7:30 AM 7:45 AM 8:00 AM…" at bounding box center [445, 96] width 112 height 19
click at [379, 140] on input "New Estimated Job Duration" at bounding box center [370, 137] width 199 height 19
type textarea "x"
type input "2"
click at [353, 172] on div "Assigned Technician(s)" at bounding box center [378, 176] width 205 height 16
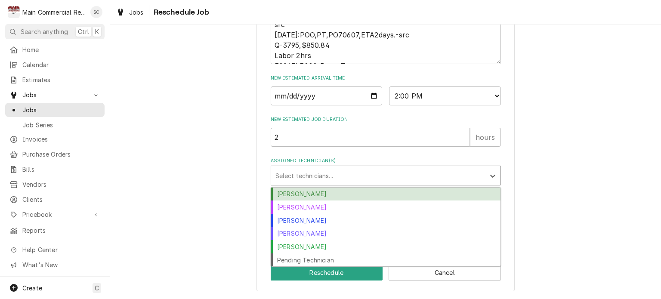
click at [338, 195] on div "Caleb Gorton" at bounding box center [386, 194] width 230 height 13
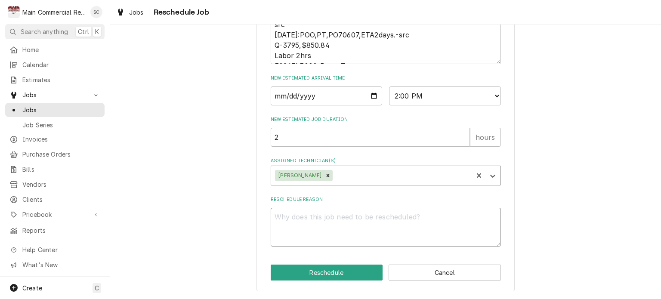
click at [331, 218] on textarea "Reschedule Reason" at bounding box center [386, 227] width 230 height 39
type textarea "x"
type textarea "P"
type textarea "x"
type textarea "Pa"
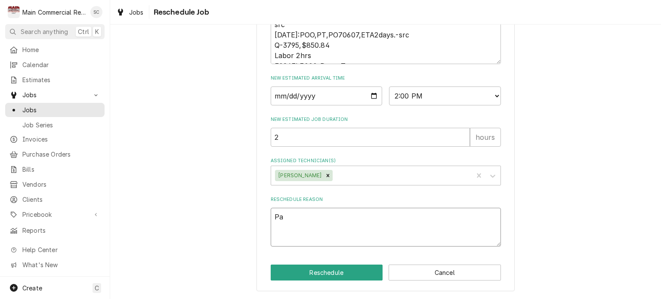
type textarea "x"
type textarea "Par"
type textarea "x"
type textarea "Part"
type textarea "x"
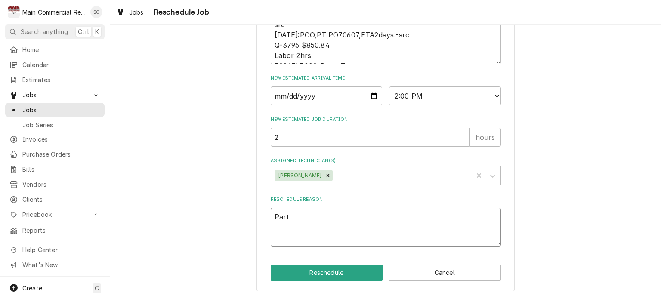
type textarea "Part"
type textarea "x"
type textarea "Part c"
type textarea "x"
type textarea "Part ca"
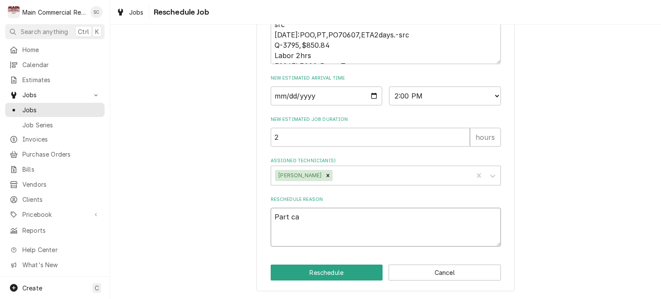
type textarea "x"
type textarea "Part cam"
type textarea "x"
type textarea "Part came"
type textarea "x"
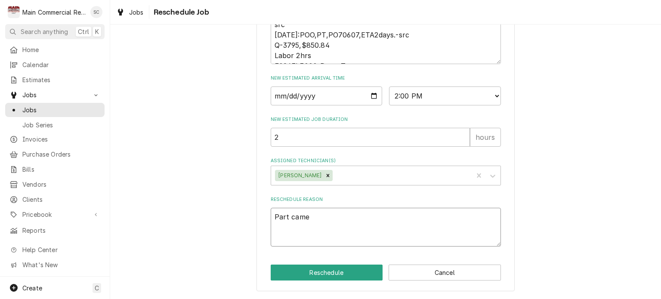
type textarea "Part came"
type textarea "x"
type textarea "Part came i"
type textarea "x"
type textarea "Part came in"
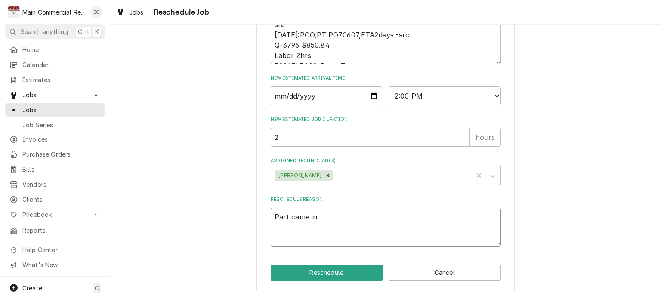
type textarea "x"
type textarea "Part came in."
type textarea "x"
type textarea "Part came in."
type textarea "x"
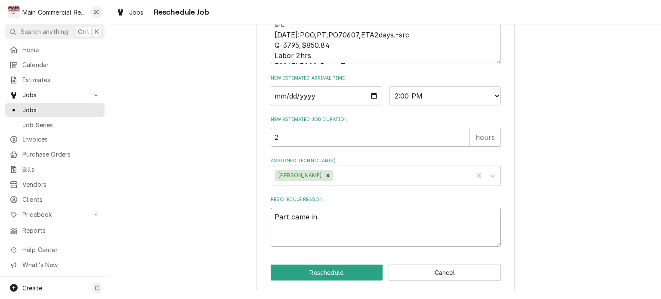
type textarea "Part came in. -"
type textarea "x"
type textarea "Part came in. -s"
type textarea "x"
type textarea "Part came in. -sr"
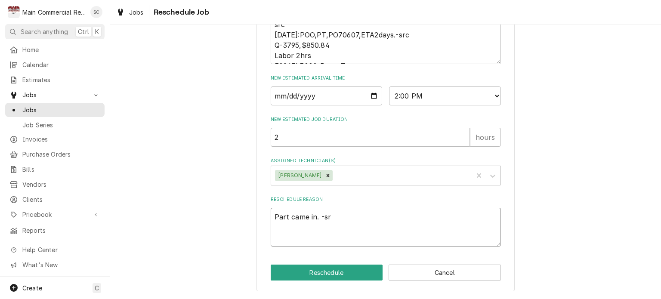
type textarea "x"
type textarea "Part came in. -src"
click at [317, 275] on button "Reschedule" at bounding box center [327, 273] width 112 height 16
type textarea "x"
